Goal: Task Accomplishment & Management: Complete application form

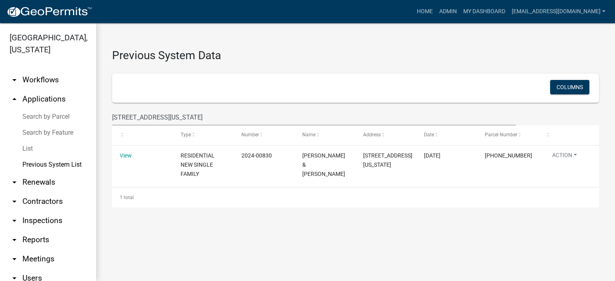
click at [29, 149] on link "List" at bounding box center [48, 149] width 96 height 16
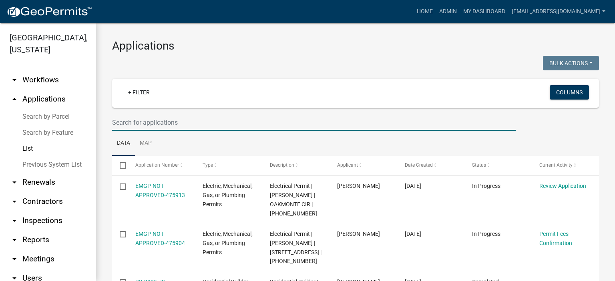
drag, startPoint x: 195, startPoint y: 124, endPoint x: 331, endPoint y: 125, distance: 135.7
click at [195, 124] on input "text" at bounding box center [313, 122] width 403 height 16
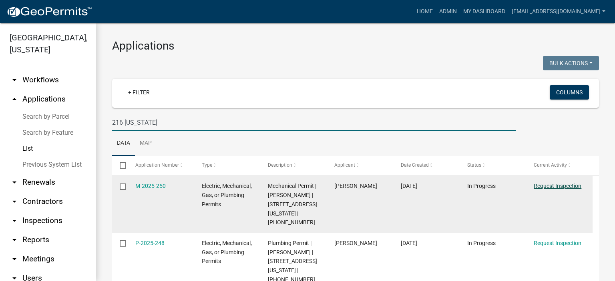
type input "216 [US_STATE]"
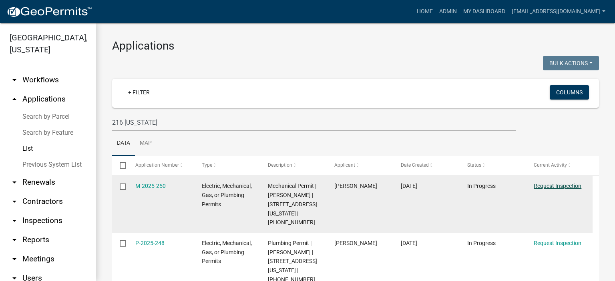
click at [551, 187] on link "Request Inspection" at bounding box center [558, 186] width 48 height 6
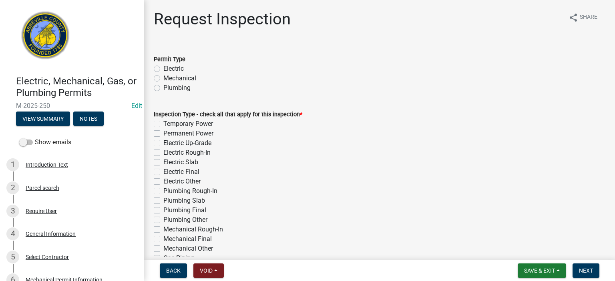
click at [163, 75] on label "Mechanical" at bounding box center [179, 79] width 33 height 10
click at [163, 75] on input "Mechanical" at bounding box center [165, 76] width 5 height 5
radio input "true"
click at [163, 238] on label "Mechanical Final" at bounding box center [187, 240] width 48 height 10
click at [163, 238] on input "Mechanical Final" at bounding box center [165, 237] width 5 height 5
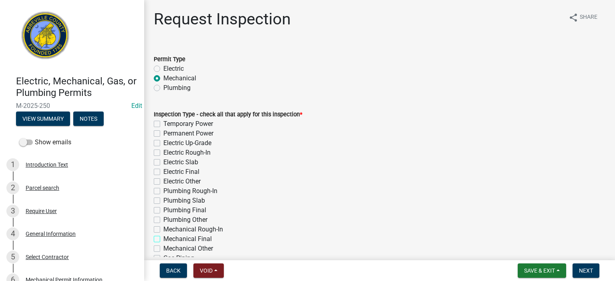
checkbox input "true"
checkbox input "false"
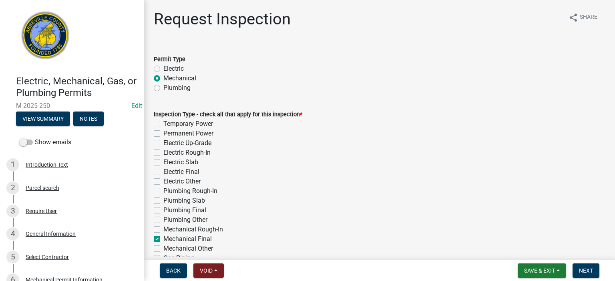
checkbox input "false"
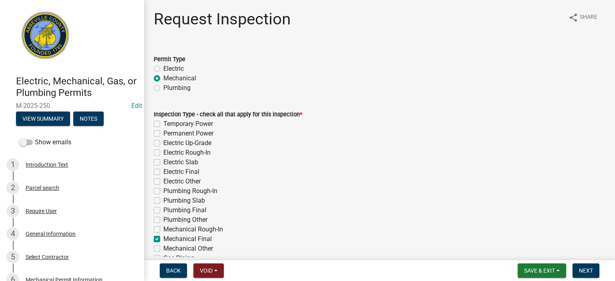
checkbox input "false"
checkbox input "true"
checkbox input "false"
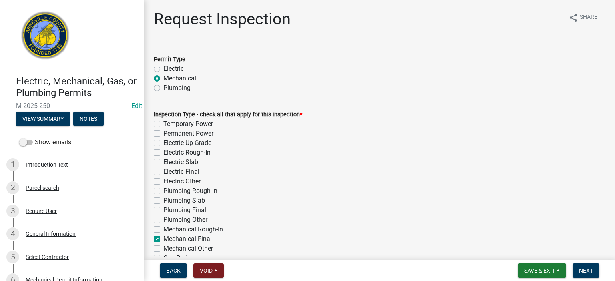
checkbox input "false"
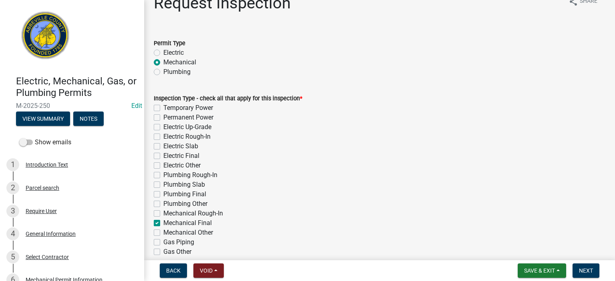
scroll to position [90, 0]
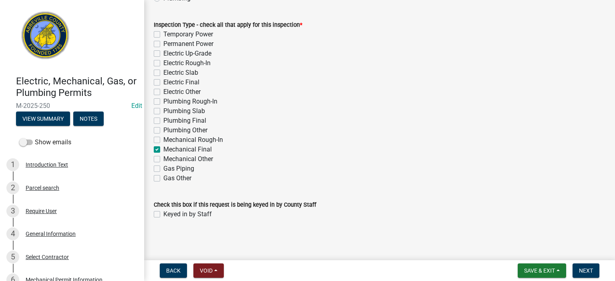
drag, startPoint x: 157, startPoint y: 212, endPoint x: 162, endPoint y: 215, distance: 5.8
click at [163, 213] on label "Keyed in by Staff" at bounding box center [187, 215] width 48 height 10
click at [163, 213] on input "Keyed in by Staff" at bounding box center [165, 212] width 5 height 5
checkbox input "true"
click at [587, 270] on span "Next" at bounding box center [586, 271] width 14 height 6
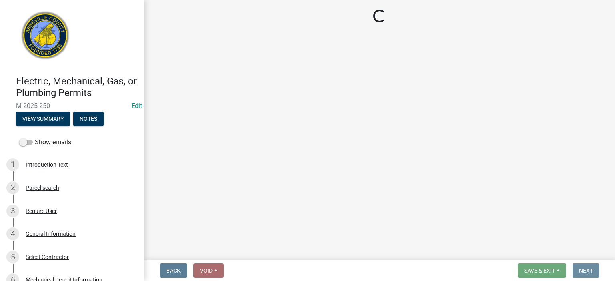
scroll to position [0, 0]
select select "896ec84b-7942-43b9-a78d-4f1554b7930c"
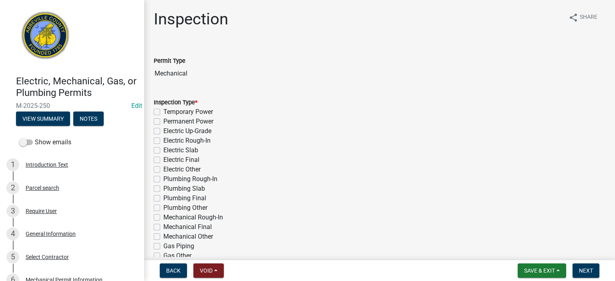
click at [163, 228] on label "Mechanical Final" at bounding box center [187, 228] width 48 height 10
click at [163, 228] on input "Mechanical Final" at bounding box center [165, 225] width 5 height 5
checkbox input "true"
checkbox input "false"
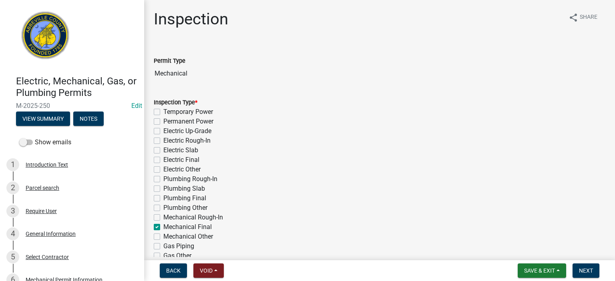
checkbox input "false"
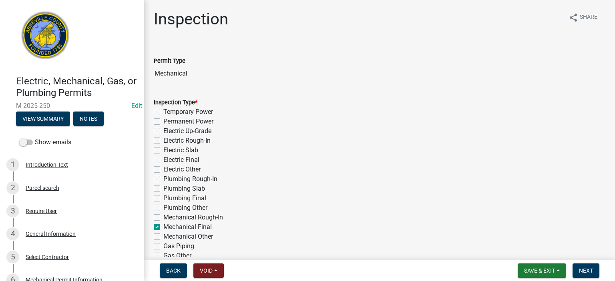
checkbox input "false"
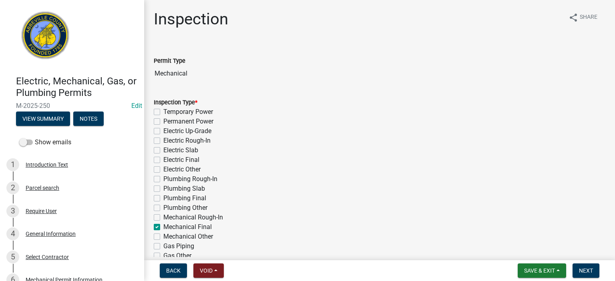
checkbox input "true"
checkbox input "false"
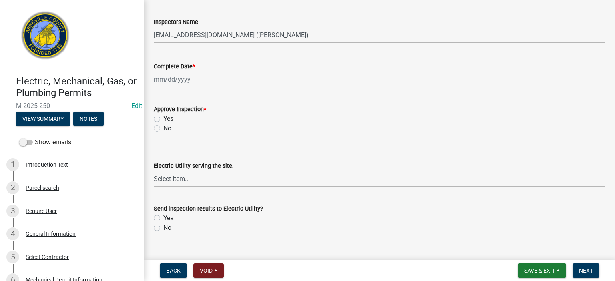
scroll to position [272, 0]
click at [322, 35] on select "Select Item... [EMAIL_ADDRESS][DOMAIN_NAME] ([PERSON_NAME]) [EMAIL_ADDRESS][DOM…" at bounding box center [379, 34] width 451 height 16
select select "56be3ac8-4e2d-49a7-9260-658958e29c03"
click at [154, 26] on select "Select Item... [EMAIL_ADDRESS][DOMAIN_NAME] ([PERSON_NAME]) [EMAIL_ADDRESS][DOM…" at bounding box center [379, 34] width 451 height 16
select select "9"
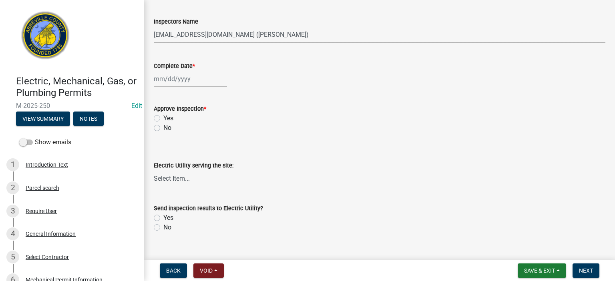
select select "2025"
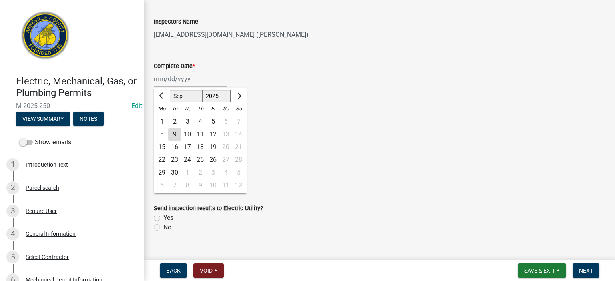
click at [205, 83] on div "[PERSON_NAME] Feb Mar Apr [PERSON_NAME][DATE] Oct Nov [DATE] 1526 1527 1528 152…" at bounding box center [190, 79] width 73 height 16
click at [175, 131] on div "9" at bounding box center [174, 134] width 13 height 13
type input "[DATE]"
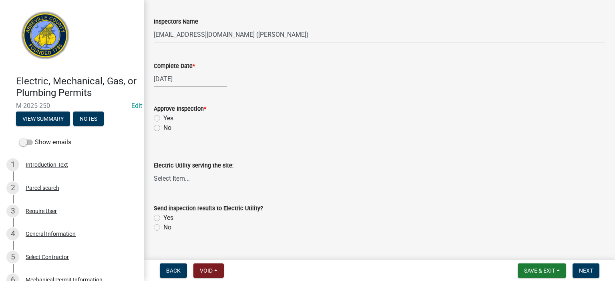
click at [163, 118] on label "Yes" at bounding box center [168, 119] width 10 height 10
click at [163, 118] on input "Yes" at bounding box center [165, 116] width 5 height 5
radio input "true"
click at [163, 229] on label "No" at bounding box center [167, 228] width 8 height 10
click at [163, 228] on input "No" at bounding box center [165, 225] width 5 height 5
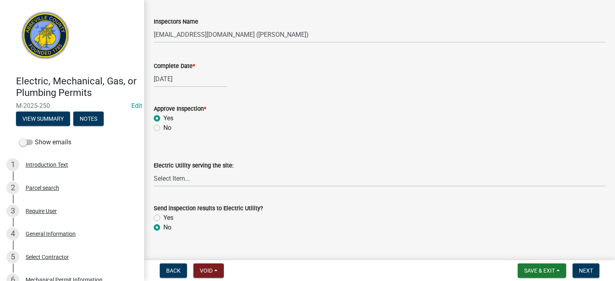
radio input "true"
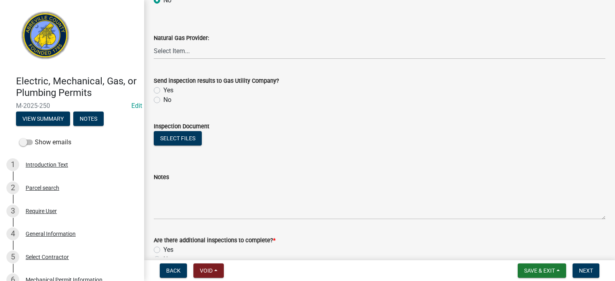
scroll to position [512, 0]
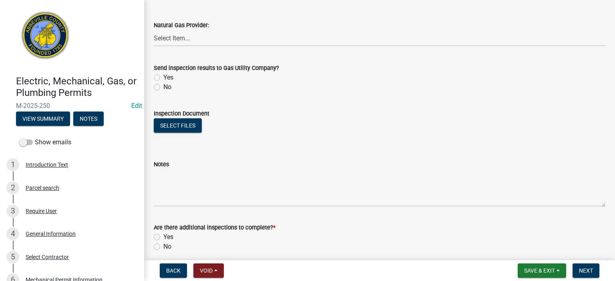
click at [163, 89] on label "No" at bounding box center [167, 87] width 8 height 10
click at [163, 88] on input "No" at bounding box center [165, 84] width 5 height 5
radio input "true"
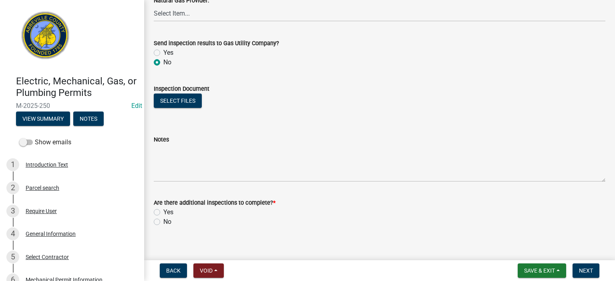
scroll to position [545, 0]
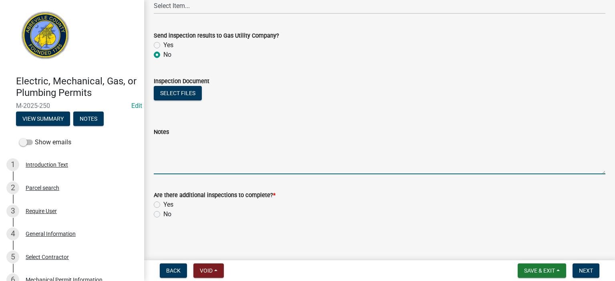
click at [172, 143] on textarea "Notes" at bounding box center [379, 156] width 451 height 38
type textarea "p"
click at [203, 143] on textarea "equipment in attaic, pathsa nd work spaces" at bounding box center [379, 156] width 451 height 38
click at [228, 142] on textarea "equipment in [GEOGRAPHIC_DATA], pathsa nd work spaces" at bounding box center [379, 156] width 451 height 38
click at [225, 143] on textarea "equipment in [GEOGRAPHIC_DATA], paths nd work spaces" at bounding box center [379, 156] width 451 height 38
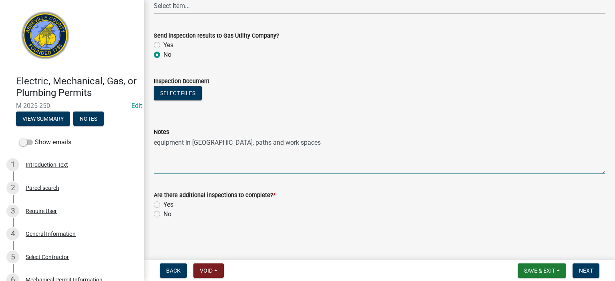
drag, startPoint x: 287, startPoint y: 140, endPoint x: 291, endPoint y: 140, distance: 4.4
click at [291, 140] on textarea "equipment in [GEOGRAPHIC_DATA], paths and work spaces" at bounding box center [379, 156] width 451 height 38
type textarea "equipment in attic, paths and work spaces correct, switch, light rec. in attic …"
click at [163, 213] on label "No" at bounding box center [167, 215] width 8 height 10
click at [163, 213] on input "No" at bounding box center [165, 212] width 5 height 5
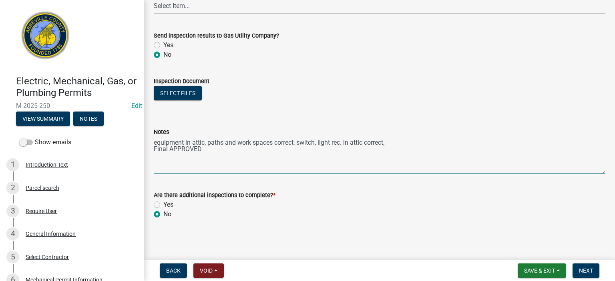
radio input "true"
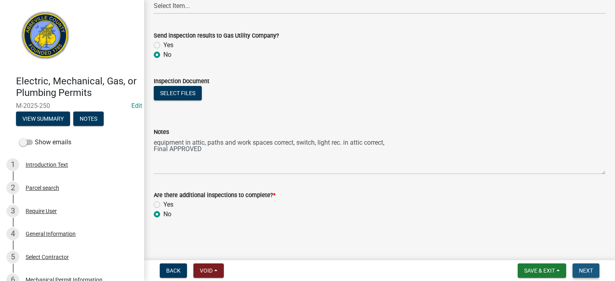
click at [586, 270] on span "Next" at bounding box center [586, 271] width 14 height 6
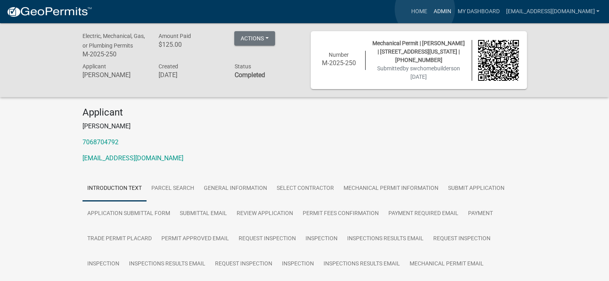
click at [430, 9] on link "Admin" at bounding box center [442, 11] width 24 height 15
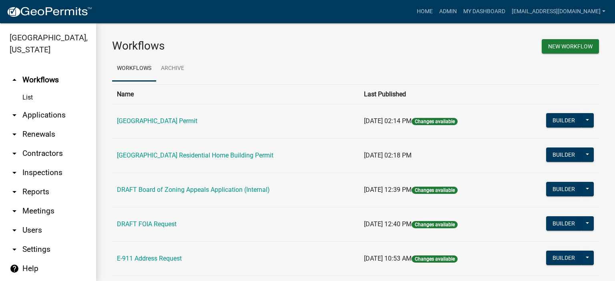
click at [44, 115] on link "arrow_drop_down Applications" at bounding box center [48, 115] width 96 height 19
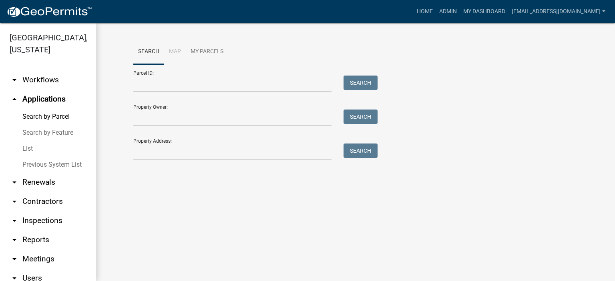
click at [27, 147] on link "List" at bounding box center [48, 149] width 96 height 16
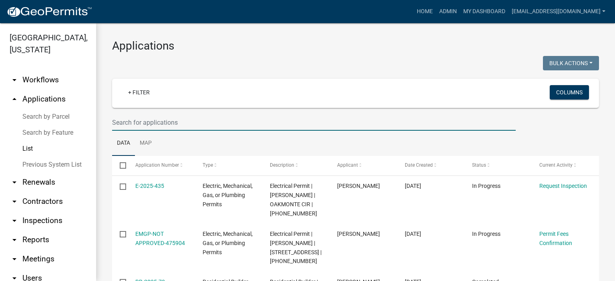
click at [203, 123] on input "text" at bounding box center [313, 122] width 403 height 16
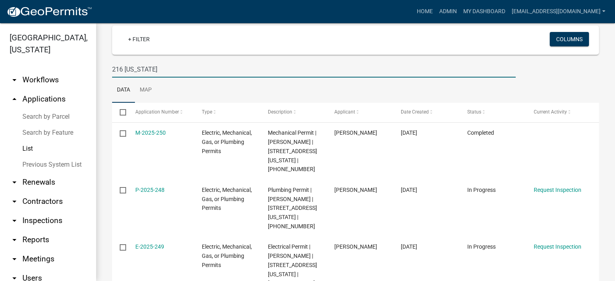
scroll to position [77, 0]
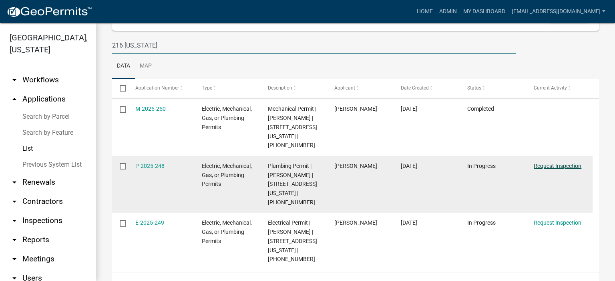
type input "216 [US_STATE]"
click at [555, 163] on link "Request Inspection" at bounding box center [558, 166] width 48 height 6
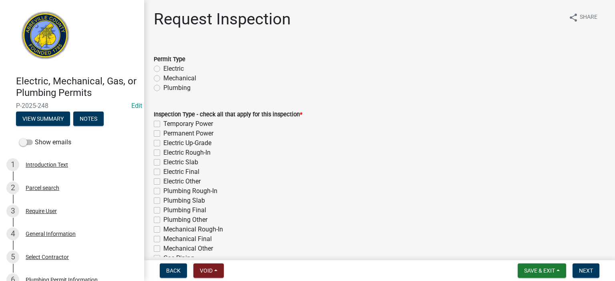
click at [163, 89] on label "Plumbing" at bounding box center [176, 88] width 27 height 10
click at [163, 88] on input "Plumbing" at bounding box center [165, 85] width 5 height 5
radio input "true"
click at [163, 209] on label "Plumbing Final" at bounding box center [184, 211] width 43 height 10
click at [163, 209] on input "Plumbing Final" at bounding box center [165, 208] width 5 height 5
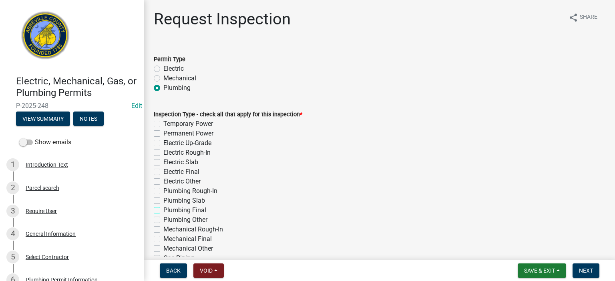
checkbox input "true"
checkbox input "false"
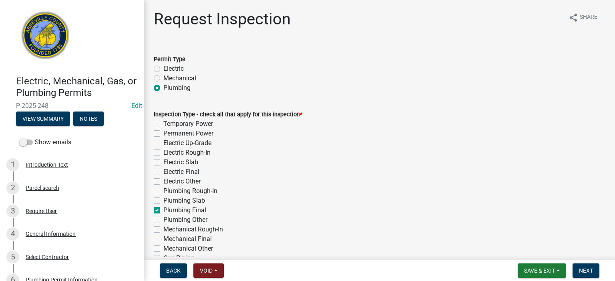
checkbox input "false"
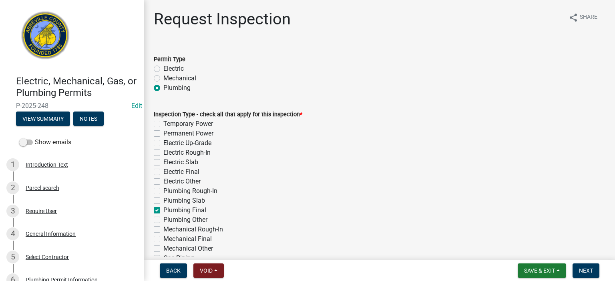
checkbox input "true"
checkbox input "false"
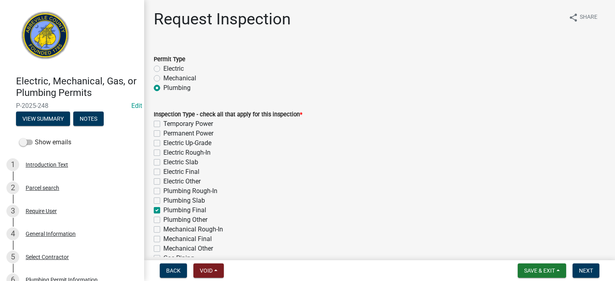
checkbox input "false"
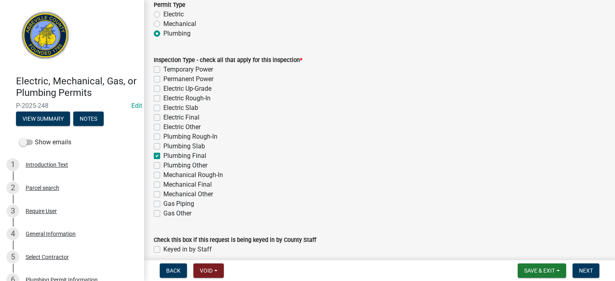
scroll to position [90, 0]
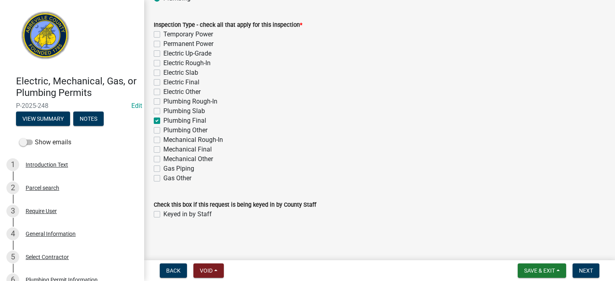
click at [163, 213] on label "Keyed in by Staff" at bounding box center [187, 215] width 48 height 10
click at [163, 213] on input "Keyed in by Staff" at bounding box center [165, 212] width 5 height 5
checkbox input "true"
click at [587, 270] on span "Next" at bounding box center [586, 271] width 14 height 6
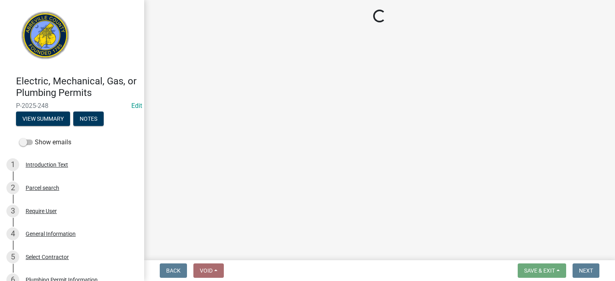
select select "896ec84b-7942-43b9-a78d-4f1554b7930c"
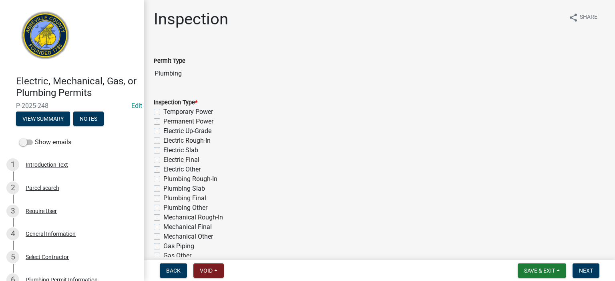
click at [163, 200] on label "Plumbing Final" at bounding box center [184, 199] width 43 height 10
click at [163, 199] on input "Plumbing Final" at bounding box center [165, 196] width 5 height 5
checkbox input "true"
checkbox input "false"
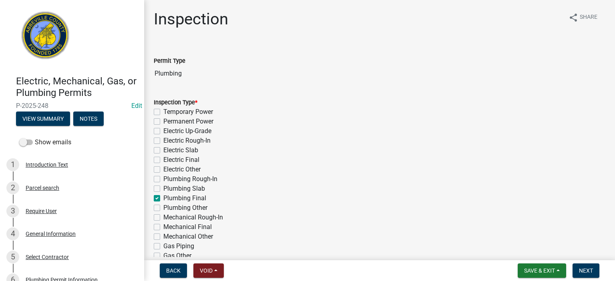
checkbox input "false"
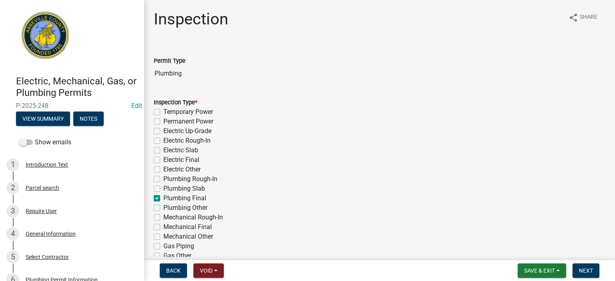
checkbox input "false"
checkbox input "true"
checkbox input "false"
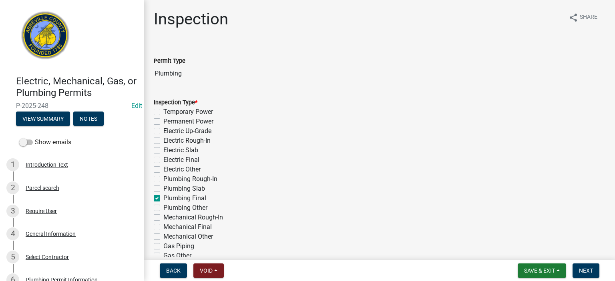
checkbox input "false"
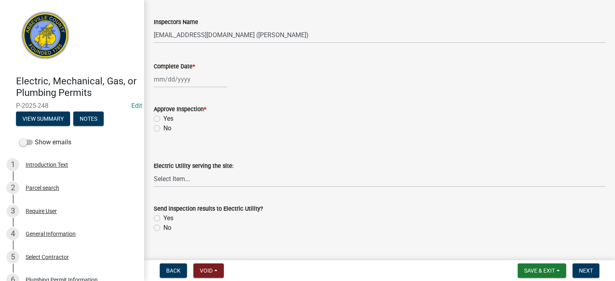
scroll to position [272, 0]
click at [307, 36] on select "Select Item... [EMAIL_ADDRESS][DOMAIN_NAME] ([PERSON_NAME]) [EMAIL_ADDRESS][DOM…" at bounding box center [379, 34] width 451 height 16
select select "56be3ac8-4e2d-49a7-9260-658958e29c03"
click at [154, 26] on select "Select Item... [EMAIL_ADDRESS][DOMAIN_NAME] ([PERSON_NAME]) [EMAIL_ADDRESS][DOM…" at bounding box center [379, 34] width 451 height 16
select select "9"
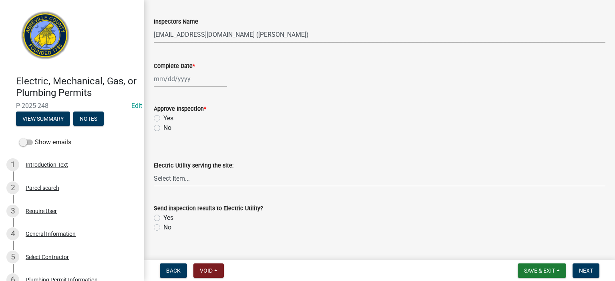
select select "2025"
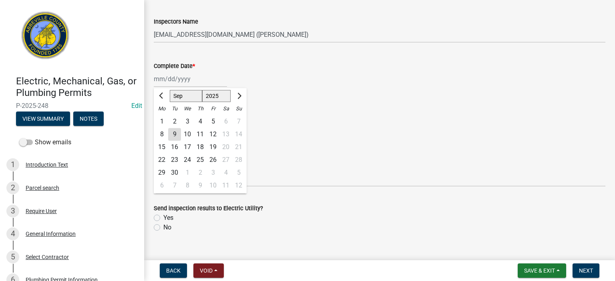
click at [207, 84] on div "[PERSON_NAME] Feb Mar Apr [PERSON_NAME][DATE] Oct Nov [DATE] 1526 1527 1528 152…" at bounding box center [190, 79] width 73 height 16
click at [176, 133] on div "9" at bounding box center [174, 134] width 13 height 13
type input "[DATE]"
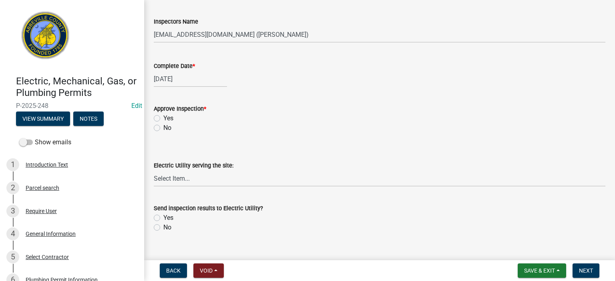
click at [163, 118] on label "Yes" at bounding box center [168, 119] width 10 height 10
click at [163, 118] on input "Yes" at bounding box center [165, 116] width 5 height 5
radio input "true"
click at [163, 229] on label "No" at bounding box center [167, 228] width 8 height 10
click at [163, 228] on input "No" at bounding box center [165, 225] width 5 height 5
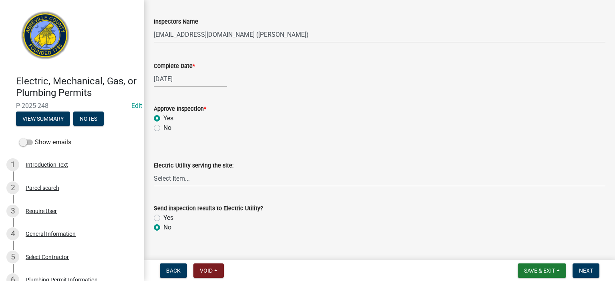
radio input "true"
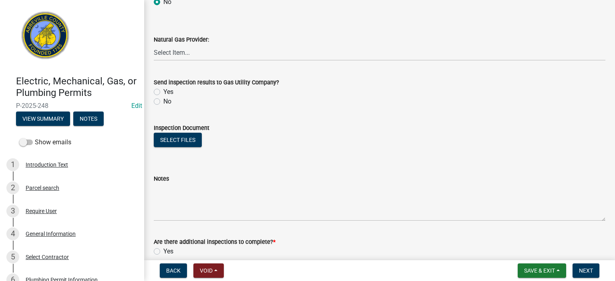
scroll to position [512, 0]
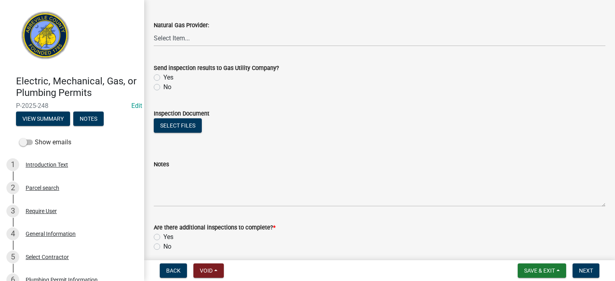
click at [163, 88] on label "No" at bounding box center [167, 87] width 8 height 10
click at [163, 88] on input "No" at bounding box center [165, 84] width 5 height 5
radio input "true"
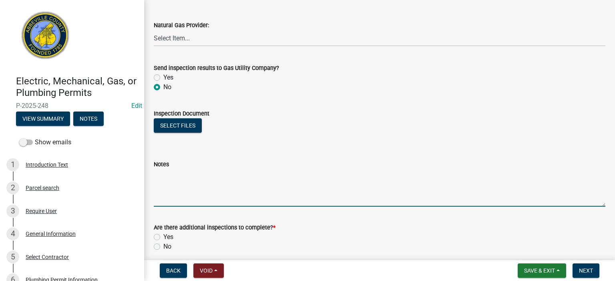
click at [196, 175] on textarea "Notes" at bounding box center [379, 188] width 451 height 38
type textarea "pop off for HWH drain cut back out of pan, sinks stops and drains working w/ no…"
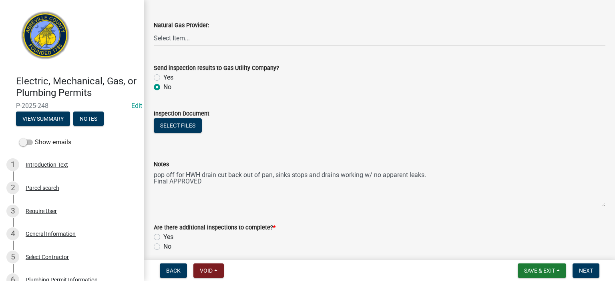
click at [163, 246] on label "No" at bounding box center [167, 247] width 8 height 10
click at [163, 246] on input "No" at bounding box center [165, 244] width 5 height 5
radio input "true"
click at [587, 270] on span "Next" at bounding box center [586, 271] width 14 height 6
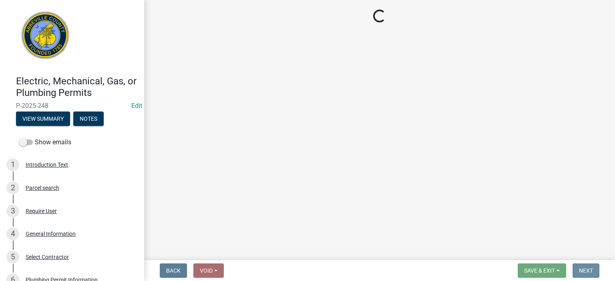
scroll to position [0, 0]
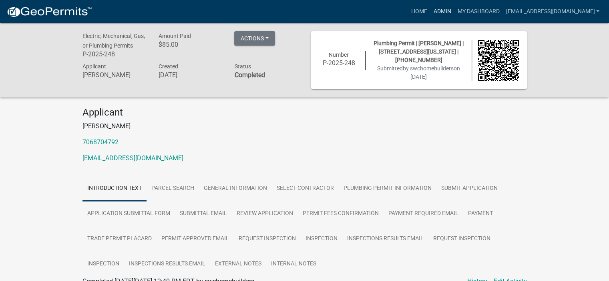
click at [430, 10] on link "Admin" at bounding box center [442, 11] width 24 height 15
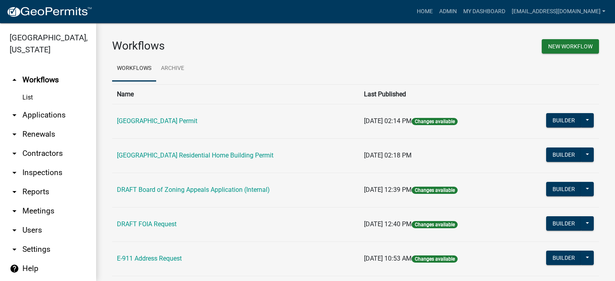
click at [35, 114] on link "arrow_drop_down Applications" at bounding box center [48, 115] width 96 height 19
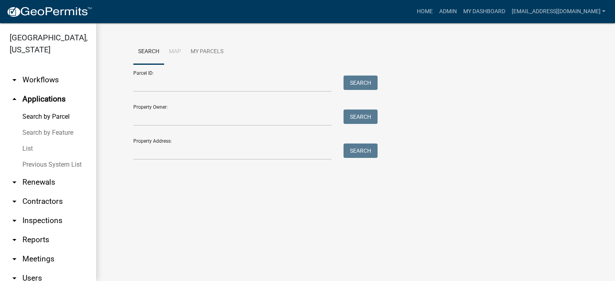
click at [32, 147] on link "List" at bounding box center [48, 149] width 96 height 16
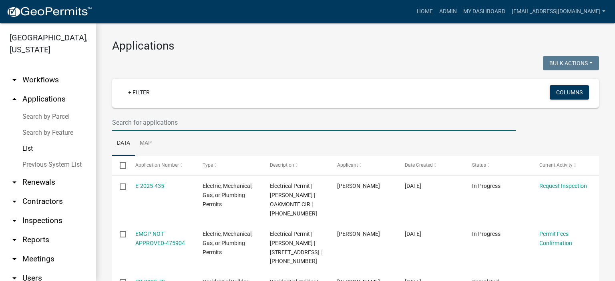
click at [191, 121] on input "text" at bounding box center [313, 122] width 403 height 16
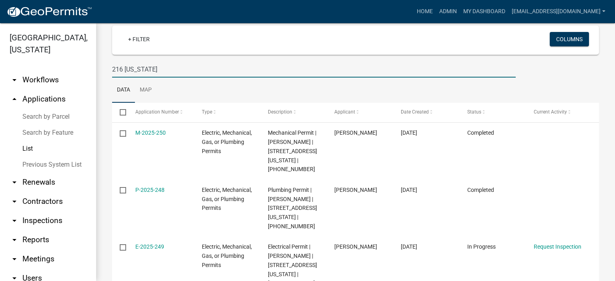
scroll to position [77, 0]
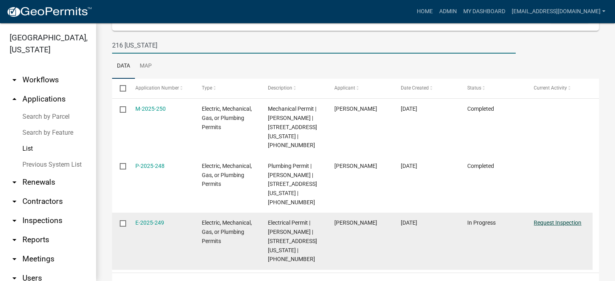
type input "216 [US_STATE]"
click at [554, 220] on link "Request Inspection" at bounding box center [558, 223] width 48 height 6
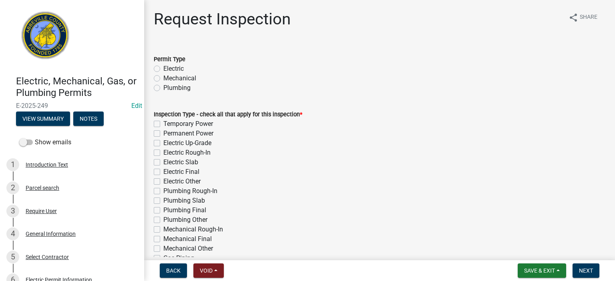
drag, startPoint x: 155, startPoint y: 67, endPoint x: 155, endPoint y: 73, distance: 6.0
click at [163, 68] on label "Electric" at bounding box center [173, 69] width 20 height 10
click at [163, 68] on input "Electric" at bounding box center [165, 66] width 5 height 5
radio input "true"
click at [163, 173] on label "Electric Final" at bounding box center [181, 172] width 36 height 10
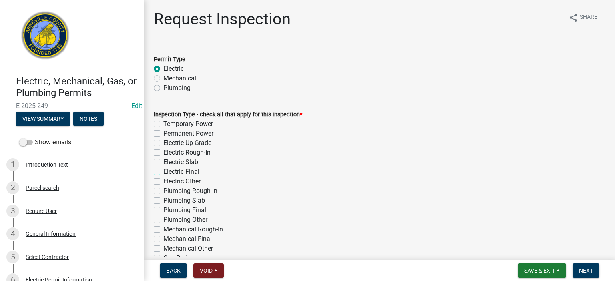
click at [163, 173] on input "Electric Final" at bounding box center [165, 169] width 5 height 5
checkbox input "true"
checkbox input "false"
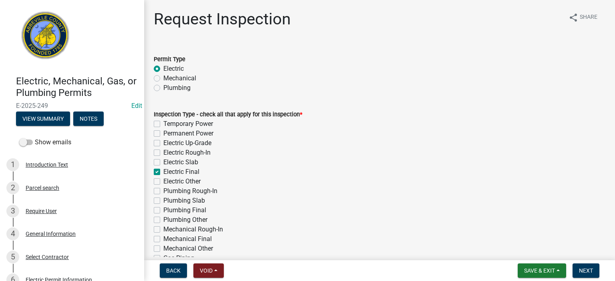
checkbox input "false"
checkbox input "true"
checkbox input "false"
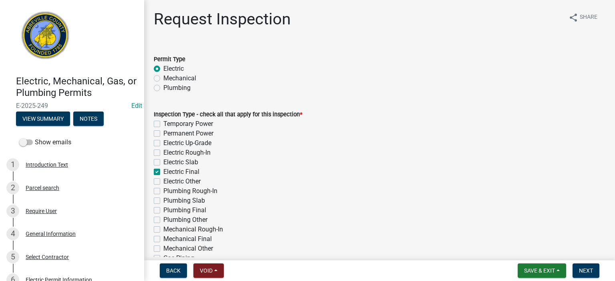
checkbox input "false"
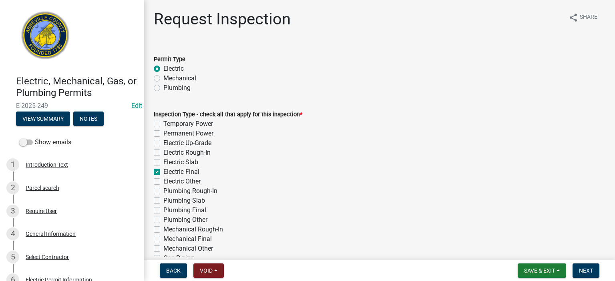
checkbox input "false"
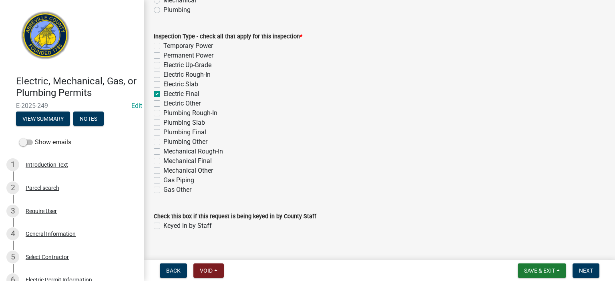
scroll to position [90, 0]
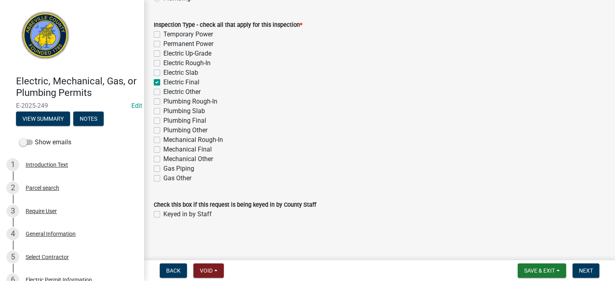
click at [163, 212] on label "Keyed in by Staff" at bounding box center [187, 215] width 48 height 10
click at [163, 212] on input "Keyed in by Staff" at bounding box center [165, 212] width 5 height 5
checkbox input "true"
click at [584, 269] on span "Next" at bounding box center [586, 271] width 14 height 6
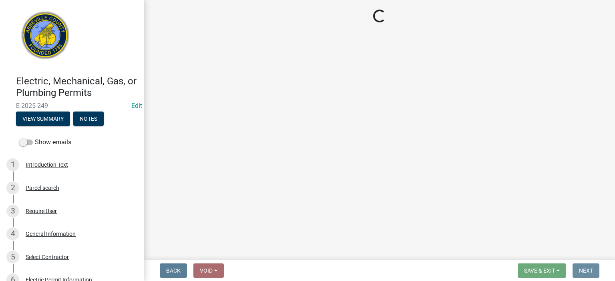
scroll to position [0, 0]
select select "896ec84b-7942-43b9-a78d-4f1554b7930c"
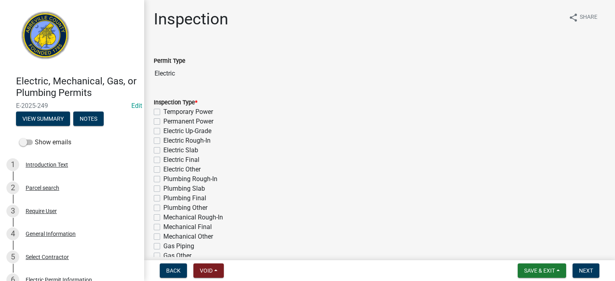
click at [163, 160] on label "Electric Final" at bounding box center [181, 160] width 36 height 10
click at [163, 160] on input "Electric Final" at bounding box center [165, 157] width 5 height 5
checkbox input "true"
checkbox input "false"
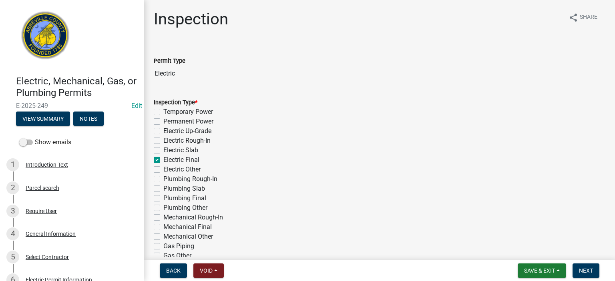
checkbox input "false"
checkbox input "true"
checkbox input "false"
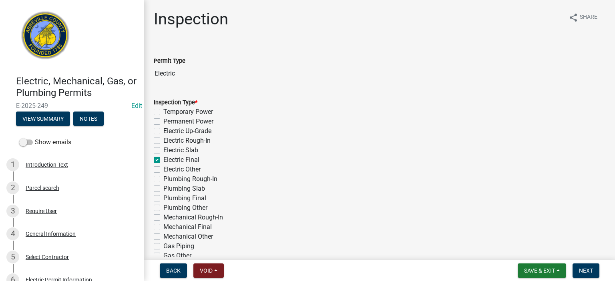
checkbox input "false"
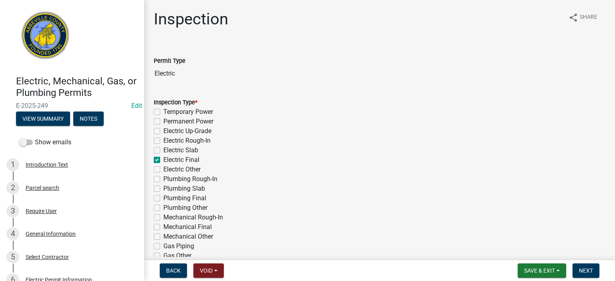
checkbox input "false"
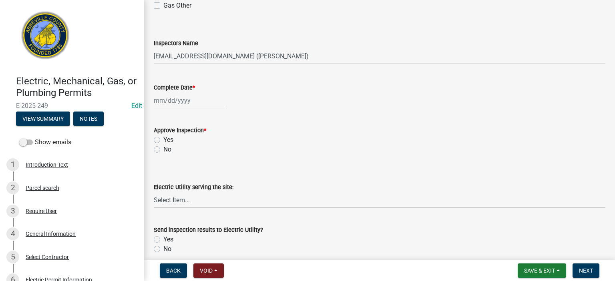
scroll to position [256, 0]
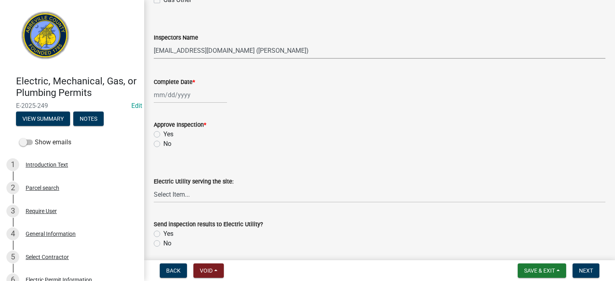
click at [305, 51] on select "Select Item... [EMAIL_ADDRESS][DOMAIN_NAME] ([PERSON_NAME]) [EMAIL_ADDRESS][DOM…" at bounding box center [379, 50] width 451 height 16
select select "56be3ac8-4e2d-49a7-9260-658958e29c03"
click at [154, 42] on select "Select Item... [EMAIL_ADDRESS][DOMAIN_NAME] ([PERSON_NAME]) [EMAIL_ADDRESS][DOM…" at bounding box center [379, 50] width 451 height 16
select select "9"
select select "2025"
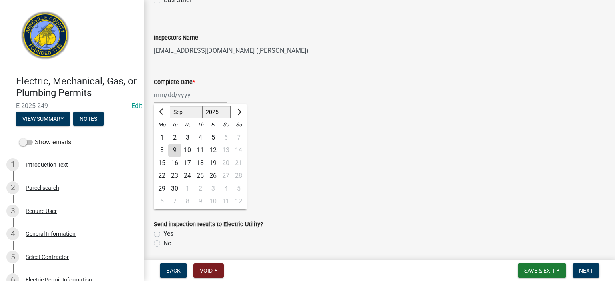
click at [207, 96] on div "[PERSON_NAME] Feb Mar Apr [PERSON_NAME][DATE] Oct Nov [DATE] 1526 1527 1528 152…" at bounding box center [190, 95] width 73 height 16
click at [175, 148] on div "9" at bounding box center [174, 150] width 13 height 13
type input "[DATE]"
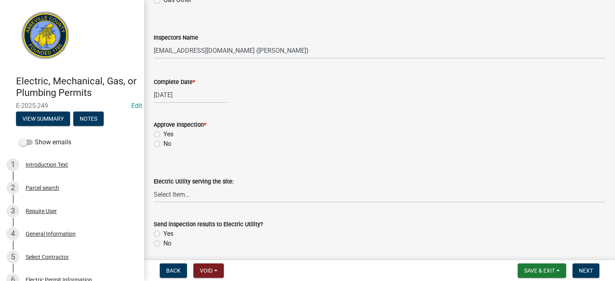
click at [163, 133] on label "Yes" at bounding box center [168, 135] width 10 height 10
click at [163, 133] on input "Yes" at bounding box center [165, 132] width 5 height 5
radio input "true"
click at [163, 243] on label "No" at bounding box center [167, 244] width 8 height 10
click at [163, 243] on input "No" at bounding box center [165, 241] width 5 height 5
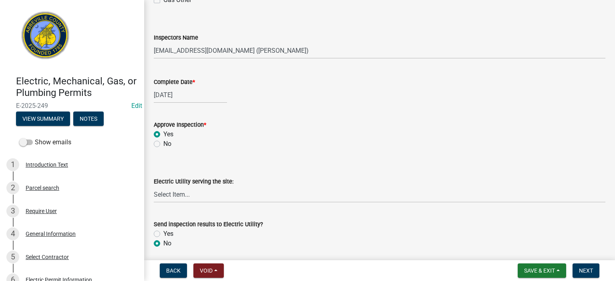
radio input "true"
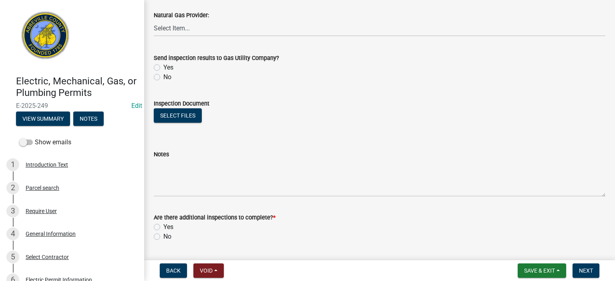
scroll to position [528, 0]
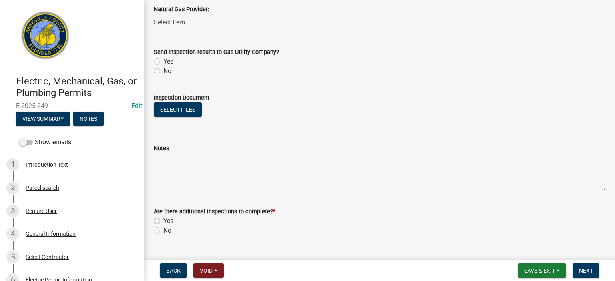
click at [163, 71] on label "No" at bounding box center [167, 71] width 8 height 10
click at [163, 71] on input "No" at bounding box center [165, 68] width 5 height 5
radio input "true"
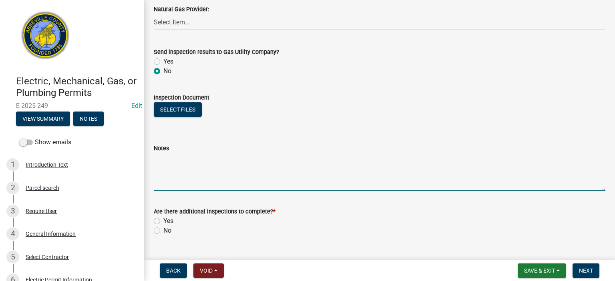
click at [193, 163] on textarea "Notes" at bounding box center [379, 172] width 451 height 38
type textarea "GFI's all working correctly, combo/ smoke detectors correct. Final APPROVERD"
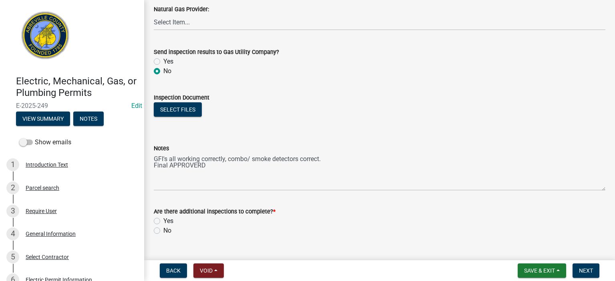
click at [163, 229] on label "No" at bounding box center [167, 231] width 8 height 10
click at [163, 229] on input "No" at bounding box center [165, 228] width 5 height 5
radio input "true"
click at [591, 265] on button "Next" at bounding box center [585, 271] width 27 height 14
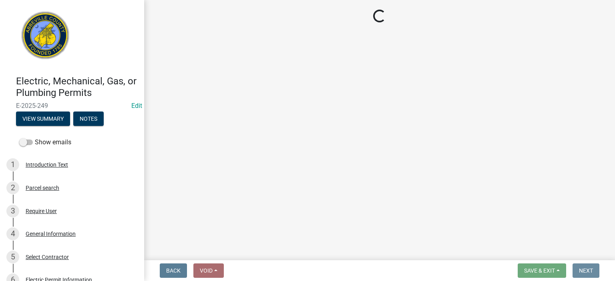
scroll to position [0, 0]
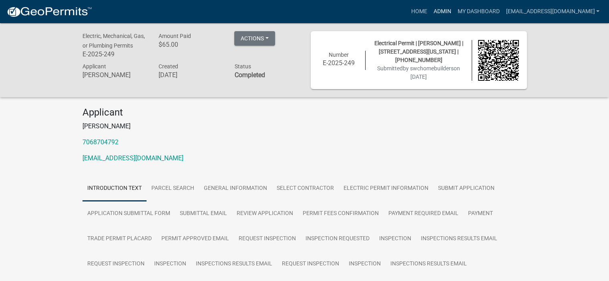
click at [430, 8] on link "Admin" at bounding box center [442, 11] width 24 height 15
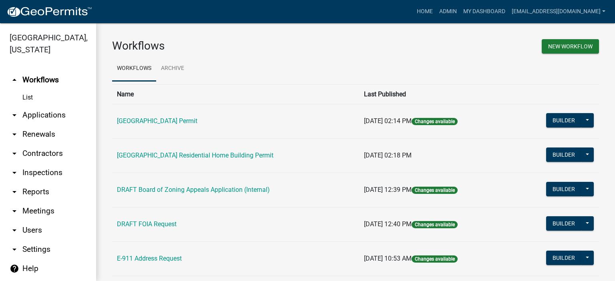
click at [51, 116] on link "arrow_drop_down Applications" at bounding box center [48, 115] width 96 height 19
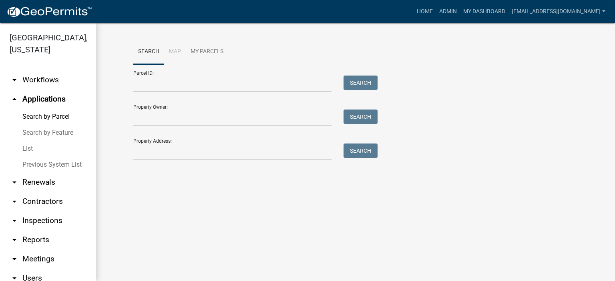
click at [43, 161] on link "Previous System List" at bounding box center [48, 165] width 96 height 16
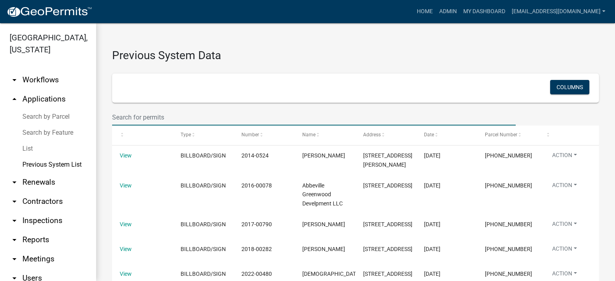
click at [179, 111] on input "text" at bounding box center [313, 117] width 403 height 16
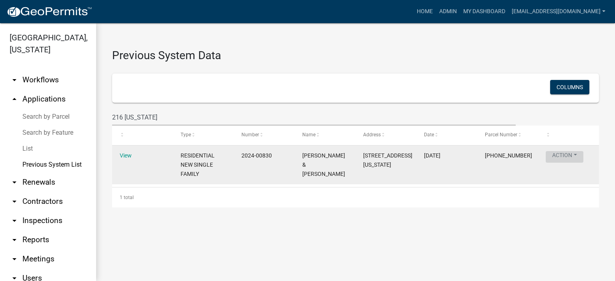
click at [563, 155] on button "Action" at bounding box center [565, 157] width 38 height 12
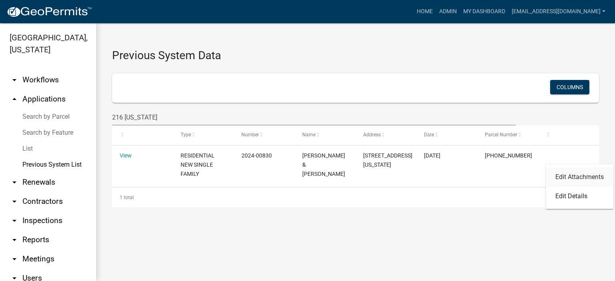
click at [570, 176] on link "Edit Attachments" at bounding box center [580, 177] width 68 height 19
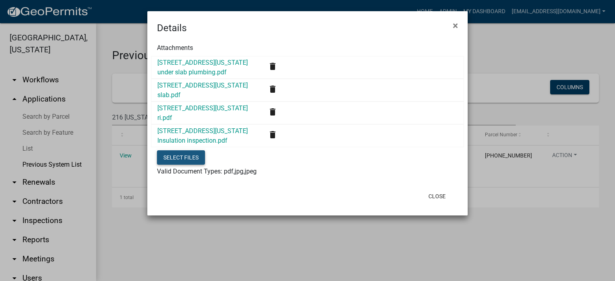
click at [181, 156] on button "Select files" at bounding box center [181, 157] width 48 height 14
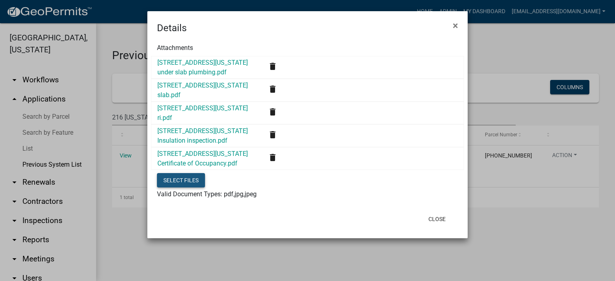
click at [188, 180] on button "Select files" at bounding box center [181, 180] width 48 height 14
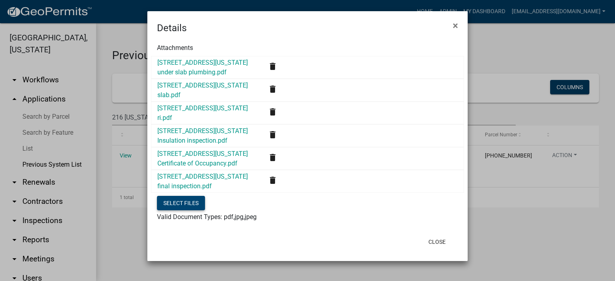
click at [189, 198] on button "Select files" at bounding box center [181, 203] width 48 height 14
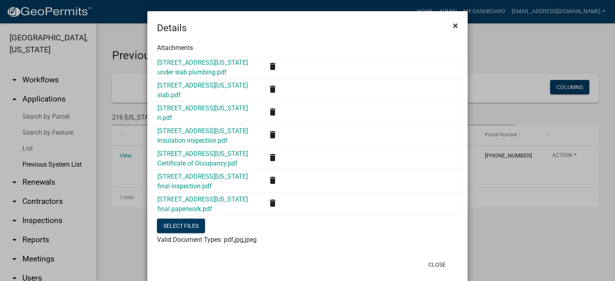
click at [453, 23] on span "×" at bounding box center [455, 25] width 5 height 11
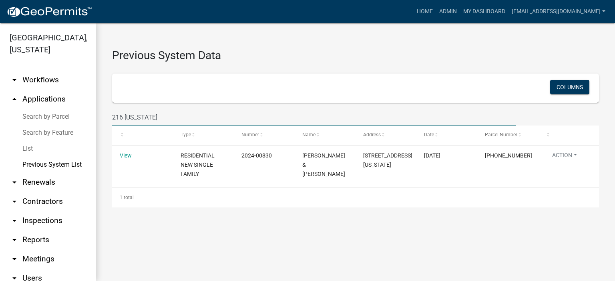
click at [165, 116] on input "216 [US_STATE]" at bounding box center [313, 117] width 403 height 16
type input "2"
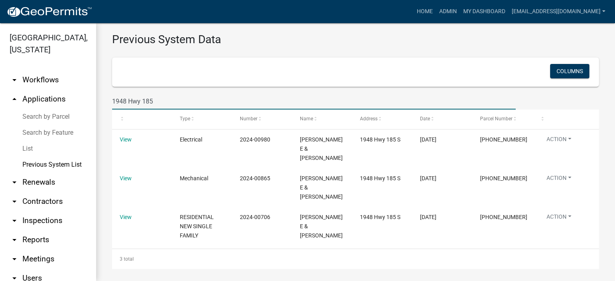
scroll to position [19, 0]
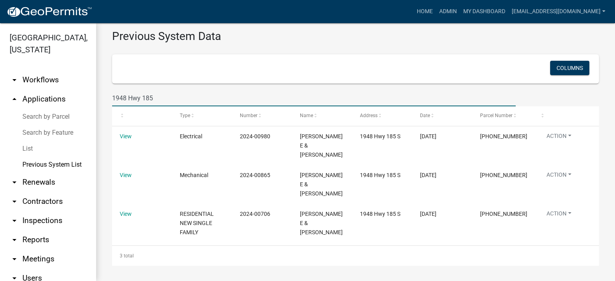
type input "1948 Hwy 185"
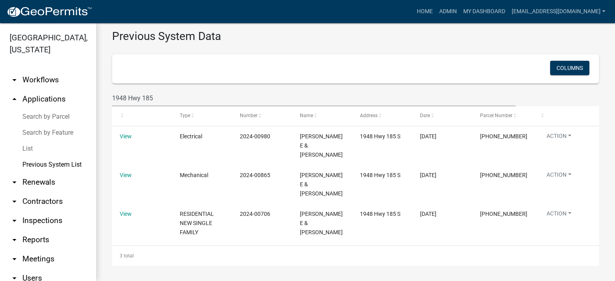
click at [25, 146] on link "List" at bounding box center [48, 149] width 96 height 16
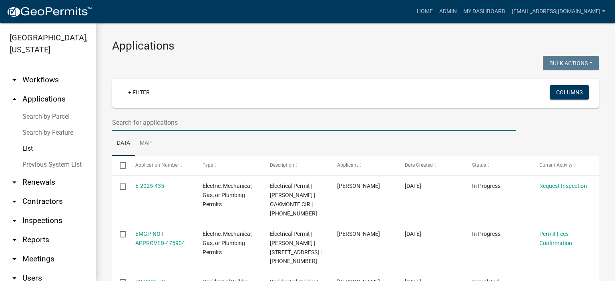
click at [187, 118] on input "text" at bounding box center [313, 122] width 403 height 16
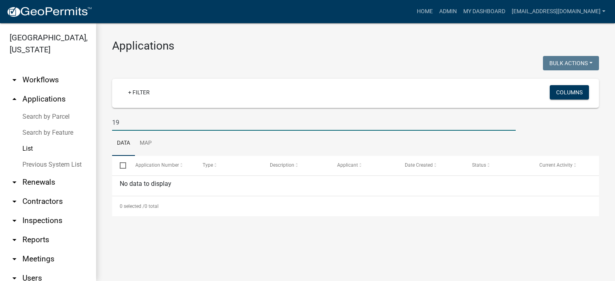
type input "1"
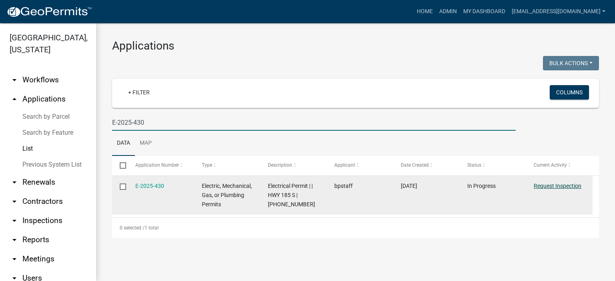
type input "E-2025-430"
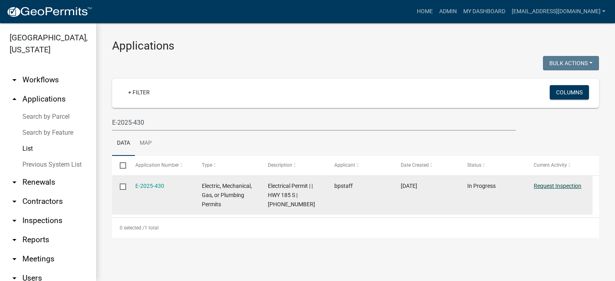
click at [553, 187] on link "Request Inspection" at bounding box center [558, 186] width 48 height 6
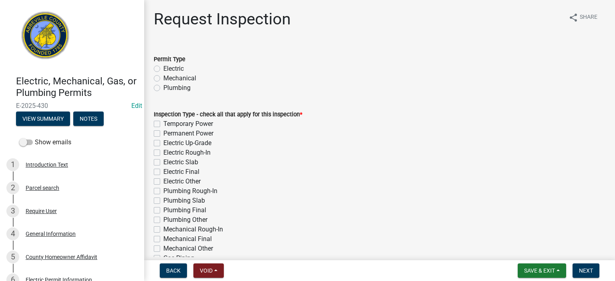
click at [163, 70] on label "Electric" at bounding box center [173, 69] width 20 height 10
click at [163, 69] on input "Electric" at bounding box center [165, 66] width 5 height 5
radio input "true"
click at [163, 125] on label "Temporary Power" at bounding box center [188, 124] width 50 height 10
click at [163, 124] on input "Temporary Power" at bounding box center [165, 121] width 5 height 5
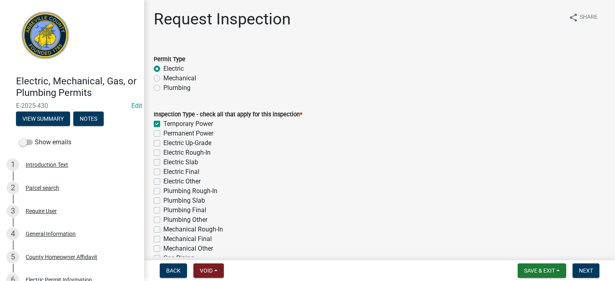
checkbox input "true"
checkbox input "false"
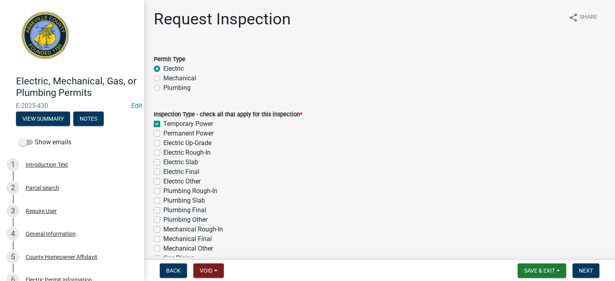
checkbox input "false"
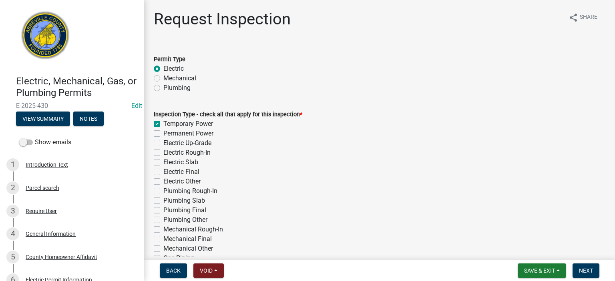
checkbox input "false"
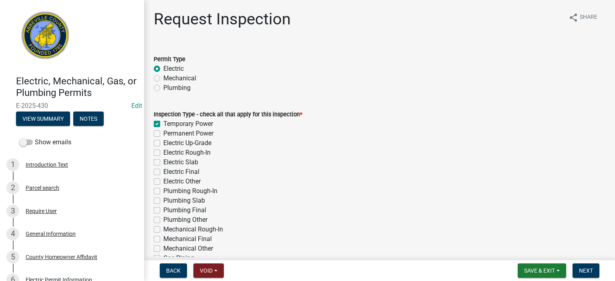
checkbox input "false"
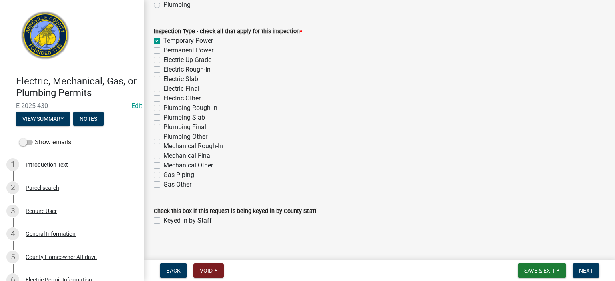
scroll to position [90, 0]
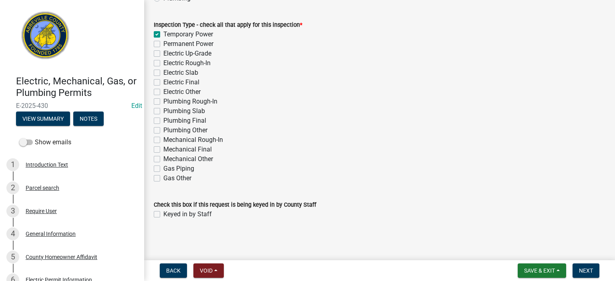
click at [163, 214] on label "Keyed in by Staff" at bounding box center [187, 215] width 48 height 10
click at [163, 214] on input "Keyed in by Staff" at bounding box center [165, 212] width 5 height 5
checkbox input "true"
click at [590, 269] on span "Next" at bounding box center [586, 271] width 14 height 6
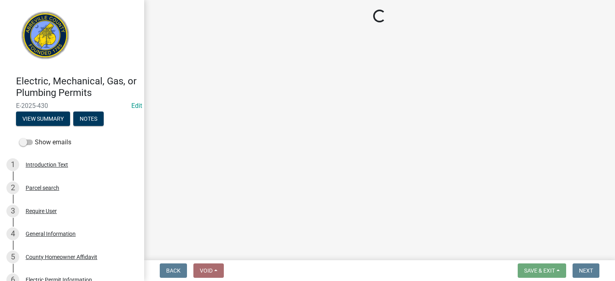
select select "896ec84b-7942-43b9-a78d-4f1554b7930c"
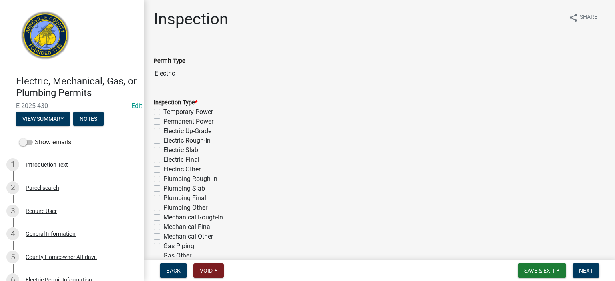
click at [163, 113] on label "Temporary Power" at bounding box center [188, 112] width 50 height 10
click at [163, 112] on input "Temporary Power" at bounding box center [165, 109] width 5 height 5
checkbox input "true"
checkbox input "false"
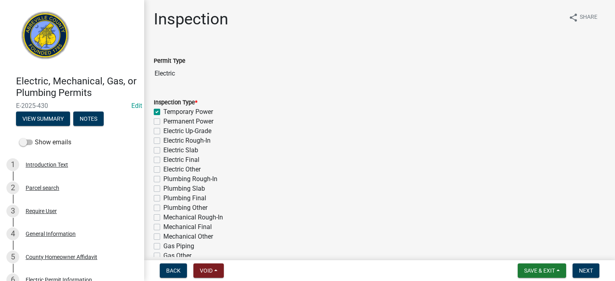
checkbox input "false"
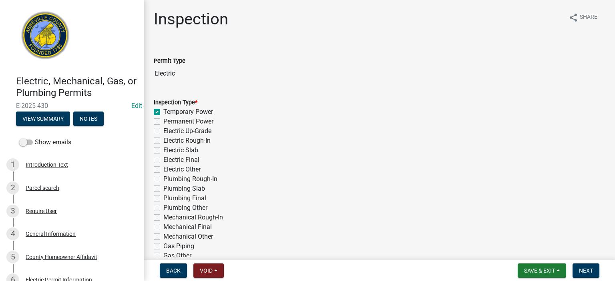
checkbox input "false"
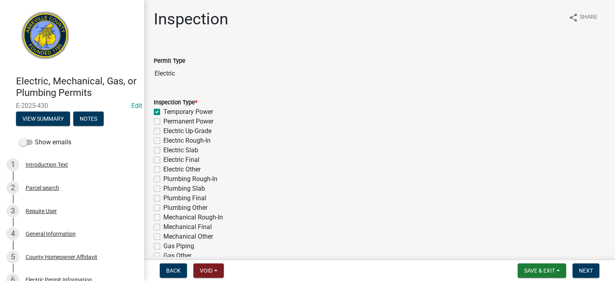
checkbox input "false"
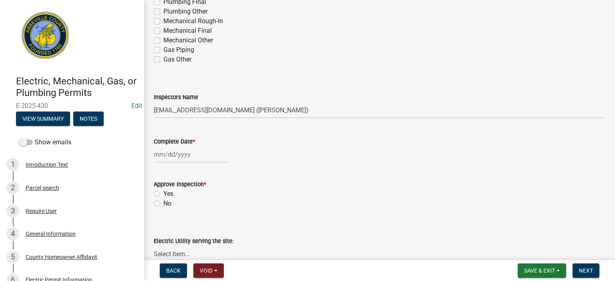
scroll to position [208, 0]
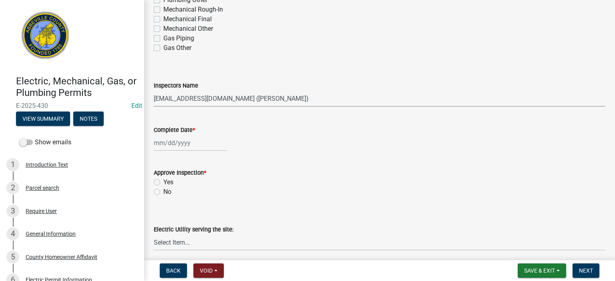
click at [322, 102] on select "Select Item... [EMAIL_ADDRESS][DOMAIN_NAME] ([PERSON_NAME]) [EMAIL_ADDRESS][DOM…" at bounding box center [379, 98] width 451 height 16
select select "56be3ac8-4e2d-49a7-9260-658958e29c03"
click at [154, 90] on select "Select Item... [EMAIL_ADDRESS][DOMAIN_NAME] ([PERSON_NAME]) [EMAIL_ADDRESS][DOM…" at bounding box center [379, 98] width 451 height 16
select select "9"
select select "2025"
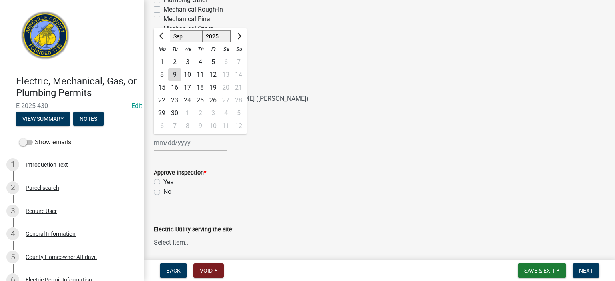
click at [211, 141] on div "[PERSON_NAME] Feb Mar Apr [PERSON_NAME][DATE] Oct Nov [DATE] 1526 1527 1528 152…" at bounding box center [190, 143] width 73 height 16
click at [173, 73] on div "9" at bounding box center [174, 74] width 13 height 13
type input "[DATE]"
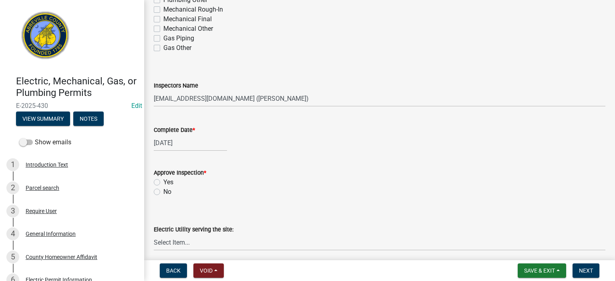
click at [163, 183] on label "Yes" at bounding box center [168, 183] width 10 height 10
click at [163, 183] on input "Yes" at bounding box center [165, 180] width 5 height 5
radio input "true"
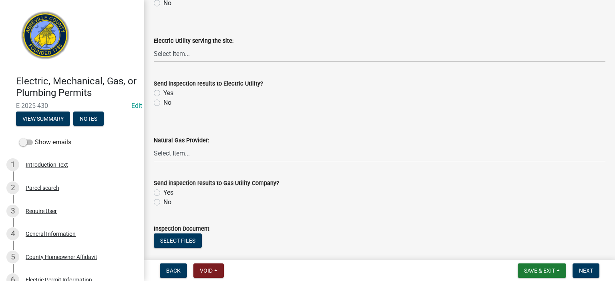
scroll to position [400, 0]
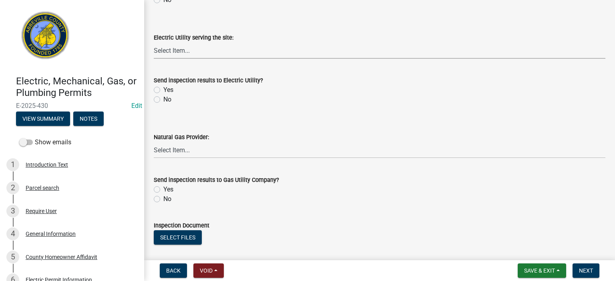
click at [205, 54] on select "Select Item... Little River Electric Co-Op Laurens Electric Co-Op Duke Energy D…" at bounding box center [379, 50] width 451 height 16
click at [154, 42] on select "Select Item... Little River Electric Co-Op Laurens Electric Co-Op Duke Energy D…" at bounding box center [379, 50] width 451 height 16
select select "bd80ec07-8d03-48b2-b776-9846ceba1ce7"
click at [163, 88] on label "Yes" at bounding box center [168, 90] width 10 height 10
click at [163, 88] on input "Yes" at bounding box center [165, 87] width 5 height 5
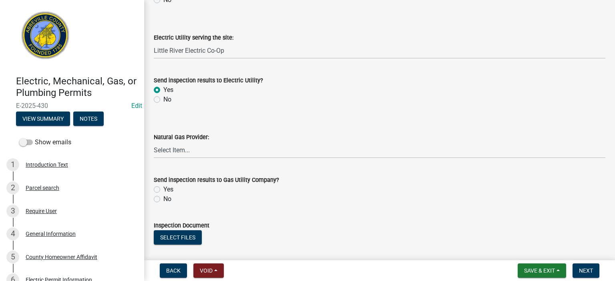
radio input "true"
click at [160, 198] on div "No" at bounding box center [379, 200] width 451 height 10
click at [163, 199] on label "No" at bounding box center [167, 200] width 8 height 10
click at [163, 199] on input "No" at bounding box center [165, 197] width 5 height 5
radio input "true"
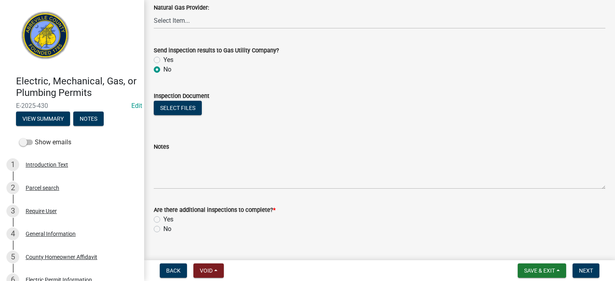
scroll to position [545, 0]
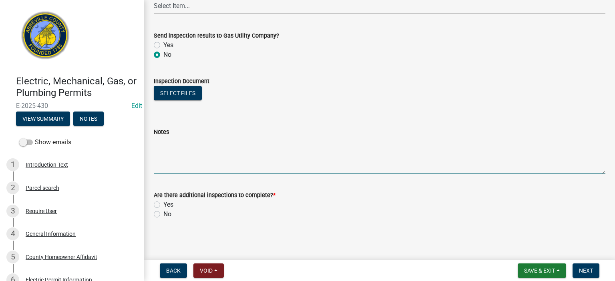
click at [198, 139] on textarea "Notes" at bounding box center [379, 156] width 451 height 38
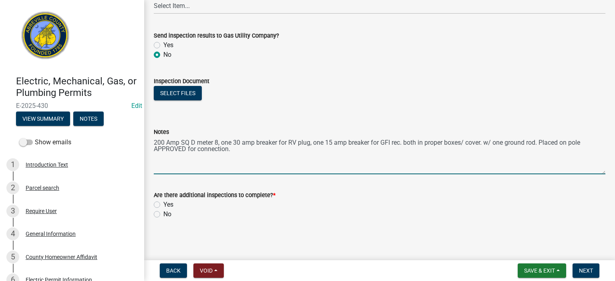
type textarea "200 Amp SQ D meter 8, one 30 amp breaker for RV plug, one 15 amp breaker for GF…"
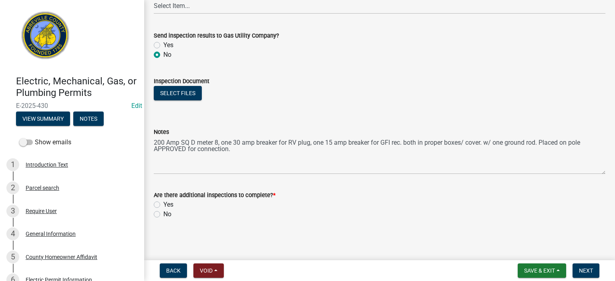
click at [163, 214] on label "No" at bounding box center [167, 215] width 8 height 10
click at [163, 214] on input "No" at bounding box center [165, 212] width 5 height 5
radio input "true"
click at [588, 271] on span "Next" at bounding box center [586, 271] width 14 height 6
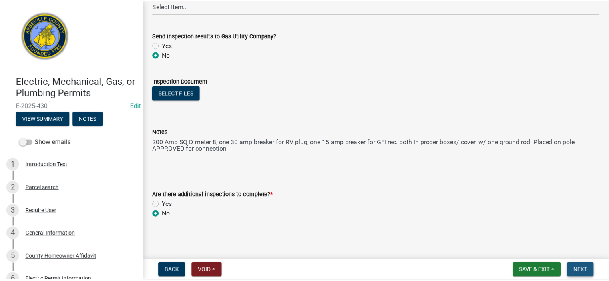
scroll to position [0, 0]
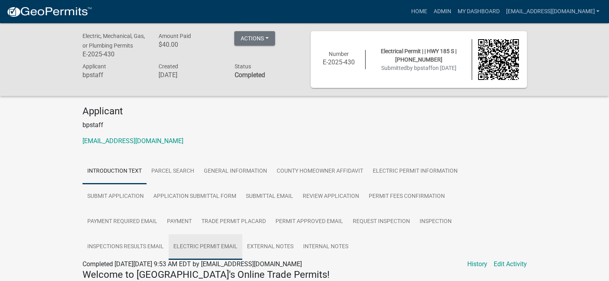
click at [221, 246] on link "Electric Permit Email" at bounding box center [206, 248] width 74 height 26
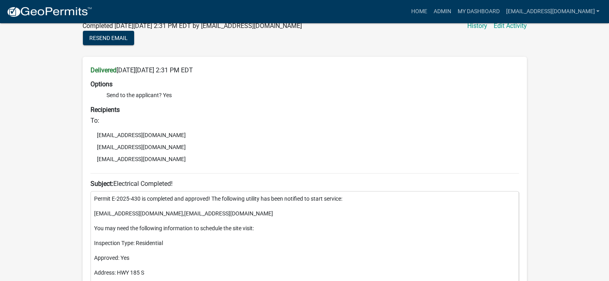
scroll to position [191, 0]
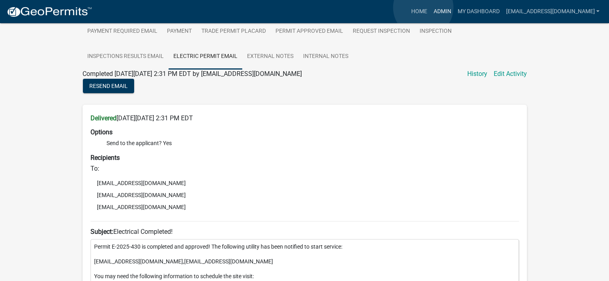
click at [430, 8] on link "Admin" at bounding box center [442, 11] width 24 height 15
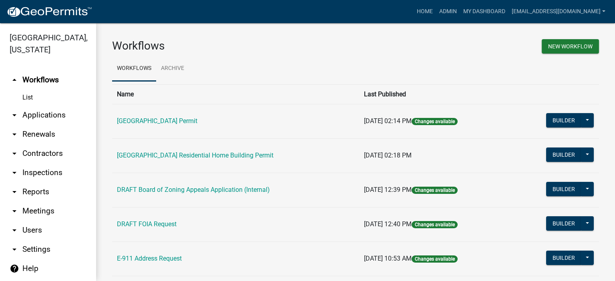
click at [27, 97] on link "List" at bounding box center [48, 98] width 96 height 16
click at [28, 97] on link "List" at bounding box center [48, 98] width 96 height 16
click at [45, 114] on link "arrow_drop_down Applications" at bounding box center [48, 115] width 96 height 19
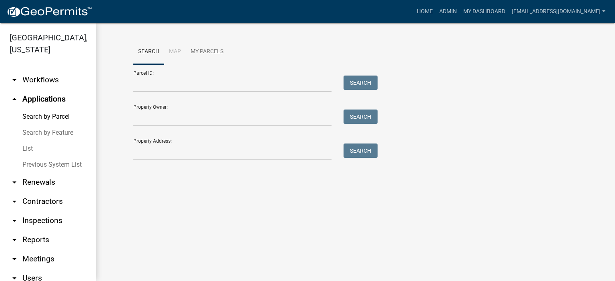
click at [29, 150] on link "List" at bounding box center [48, 149] width 96 height 16
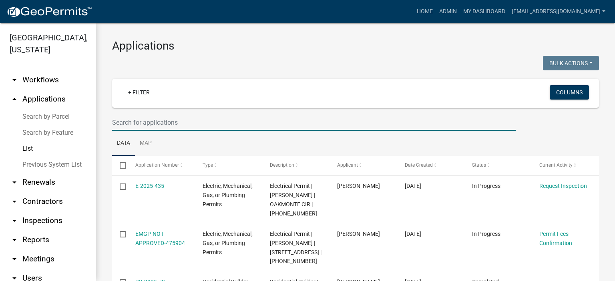
click at [199, 122] on input "text" at bounding box center [313, 122] width 403 height 16
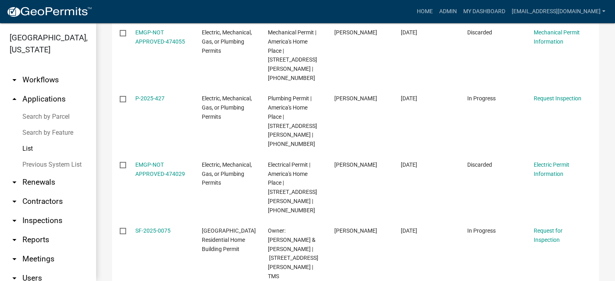
scroll to position [384, 0]
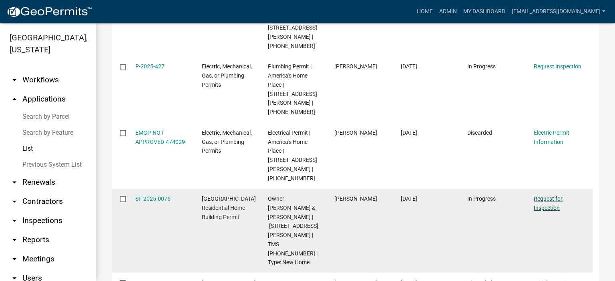
type input "558 [PERSON_NAME]"
click at [546, 196] on link "Request for Inspection" at bounding box center [548, 204] width 29 height 16
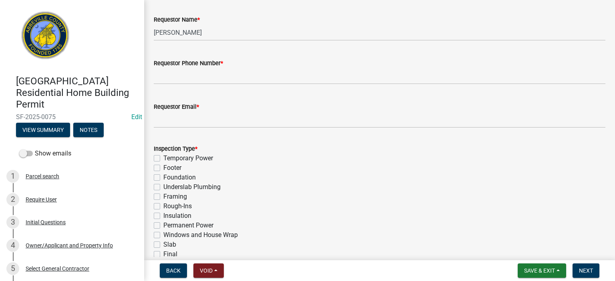
scroll to position [272, 0]
click at [240, 84] on wm-data-entity-input "Requestor Phone Number *" at bounding box center [379, 69] width 451 height 44
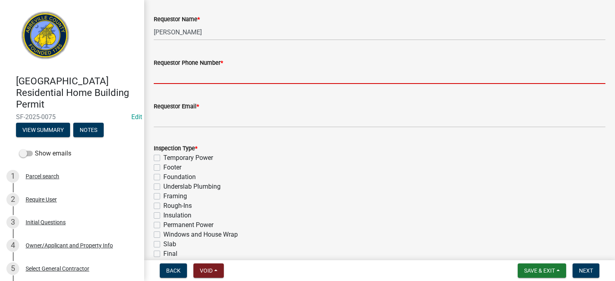
click at [243, 79] on input "Requestor Phone Number *" at bounding box center [379, 76] width 451 height 16
type input "8643662400"
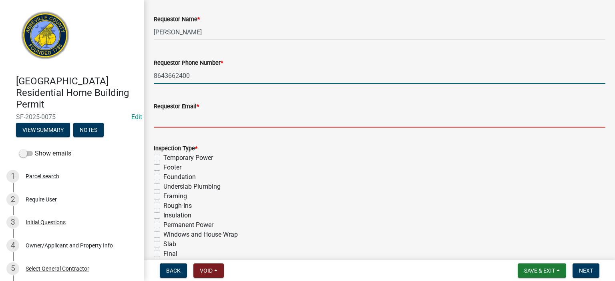
type input "[EMAIL_ADDRESS][DOMAIN_NAME]"
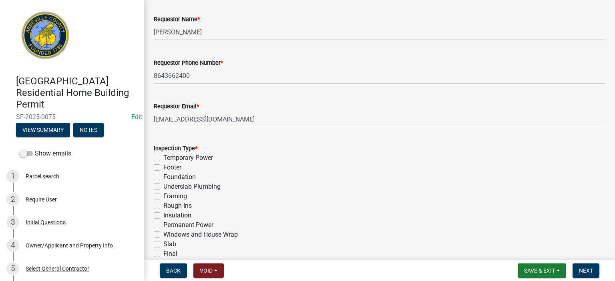
click at [163, 215] on label "Insulation" at bounding box center [177, 216] width 28 height 10
click at [163, 215] on input "Insulation" at bounding box center [165, 213] width 5 height 5
checkbox input "true"
checkbox input "false"
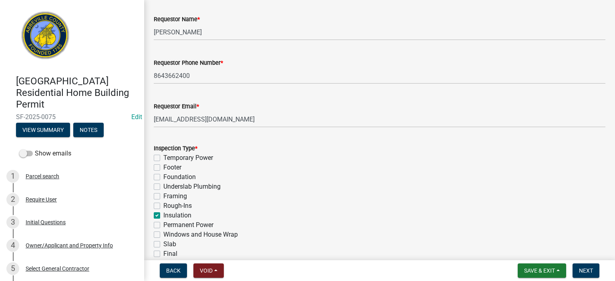
checkbox input "false"
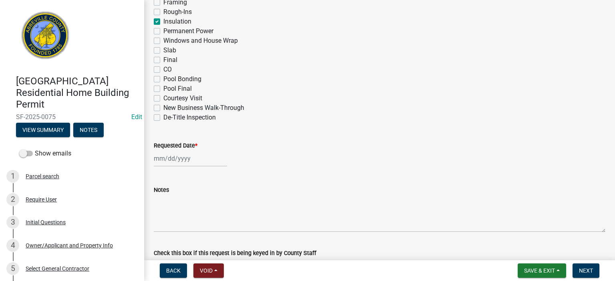
scroll to position [515, 0]
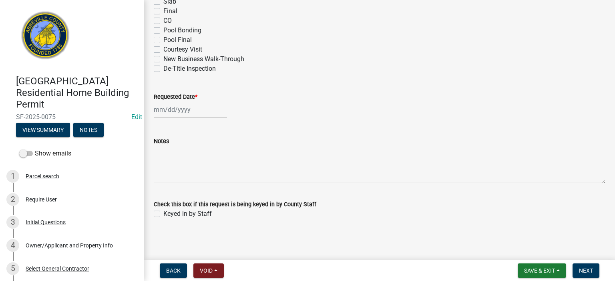
click at [195, 108] on div at bounding box center [190, 110] width 73 height 16
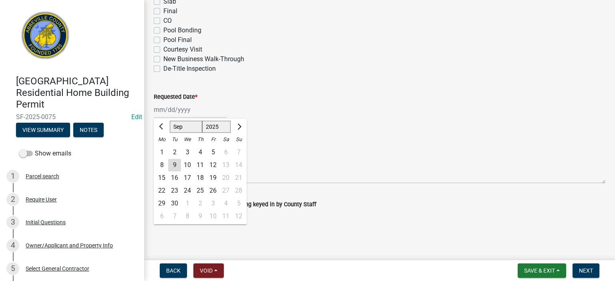
click at [177, 165] on div "9" at bounding box center [174, 165] width 13 height 13
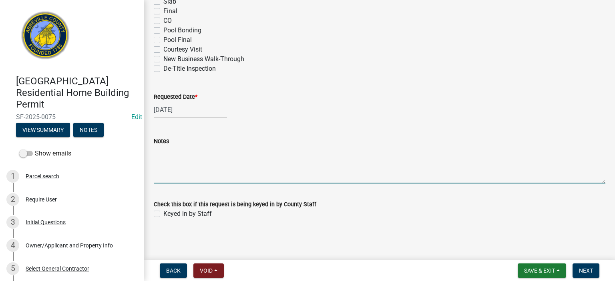
click at [179, 160] on textarea "Notes" at bounding box center [379, 165] width 451 height 38
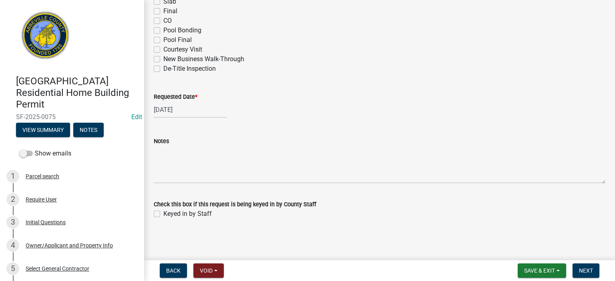
click at [163, 213] on label "Keyed in by Staff" at bounding box center [187, 214] width 48 height 10
click at [163, 213] on input "Keyed in by Staff" at bounding box center [165, 211] width 5 height 5
click at [590, 269] on span "Next" at bounding box center [586, 271] width 14 height 6
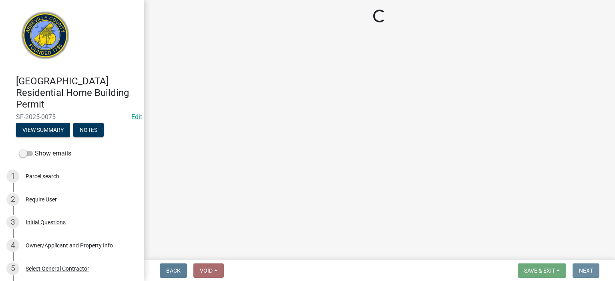
scroll to position [0, 0]
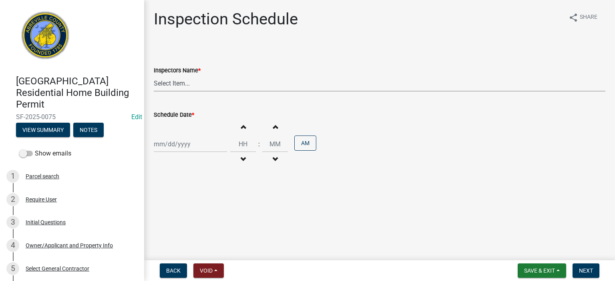
click at [206, 85] on select "Select Item... [EMAIL_ADDRESS][DOMAIN_NAME] ([PERSON_NAME]) [EMAIL_ADDRESS][DOM…" at bounding box center [379, 83] width 451 height 16
click at [154, 75] on select "Select Item... [EMAIL_ADDRESS][DOMAIN_NAME] ([PERSON_NAME]) [EMAIL_ADDRESS][DOM…" at bounding box center [379, 83] width 451 height 16
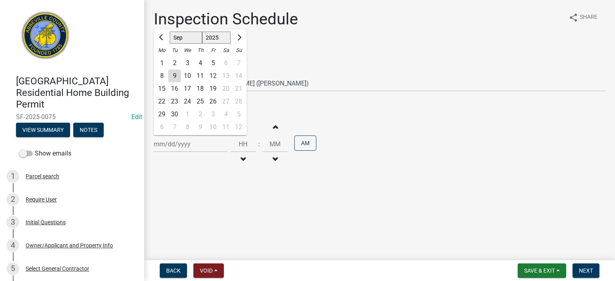
click at [210, 143] on div "[PERSON_NAME] Feb Mar Apr [PERSON_NAME][DATE] Oct Nov [DATE] 1526 1527 1528 152…" at bounding box center [190, 144] width 73 height 16
click at [178, 76] on div "9" at bounding box center [174, 76] width 13 height 13
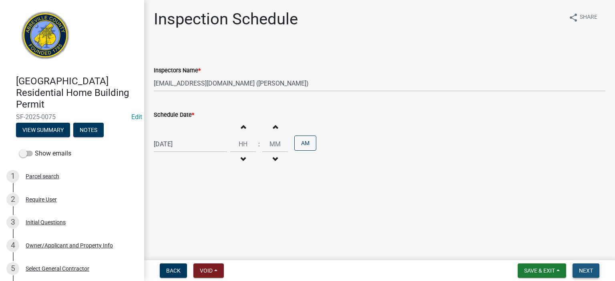
click at [590, 269] on span "Next" at bounding box center [586, 271] width 14 height 6
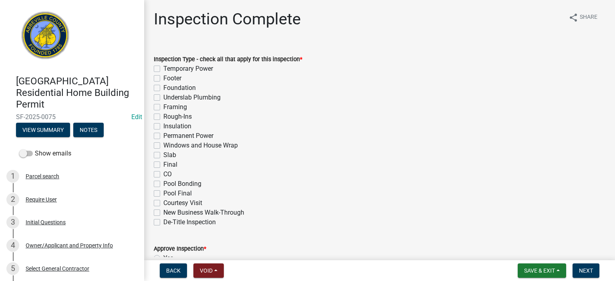
click at [163, 126] on label "Insulation" at bounding box center [177, 127] width 28 height 10
click at [163, 126] on input "Insulation" at bounding box center [165, 124] width 5 height 5
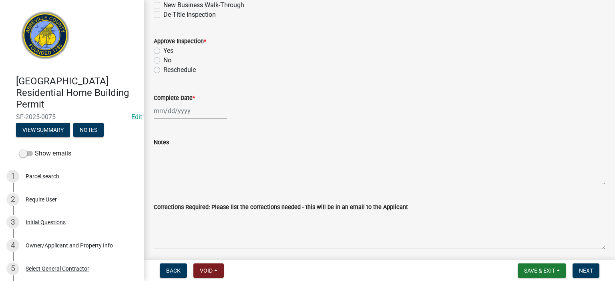
scroll to position [208, 0]
click at [163, 47] on label "Yes" at bounding box center [168, 51] width 10 height 10
click at [163, 47] on input "Yes" at bounding box center [165, 48] width 5 height 5
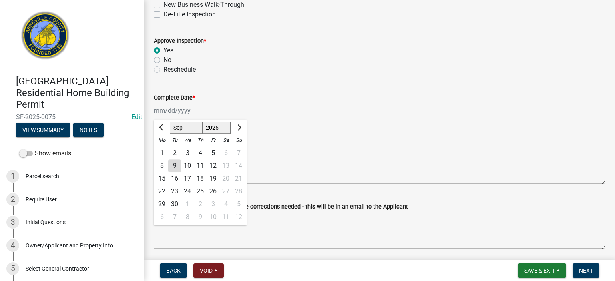
click at [193, 113] on div "[PERSON_NAME] Feb Mar Apr [PERSON_NAME][DATE] Oct Nov [DATE] 1526 1527 1528 152…" at bounding box center [190, 110] width 73 height 16
click at [177, 163] on div "9" at bounding box center [174, 166] width 13 height 13
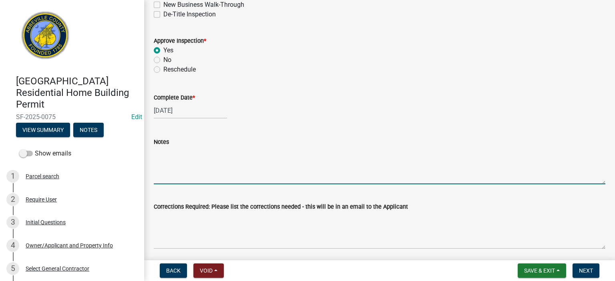
click at [179, 160] on textarea "Notes" at bounding box center [379, 166] width 451 height 38
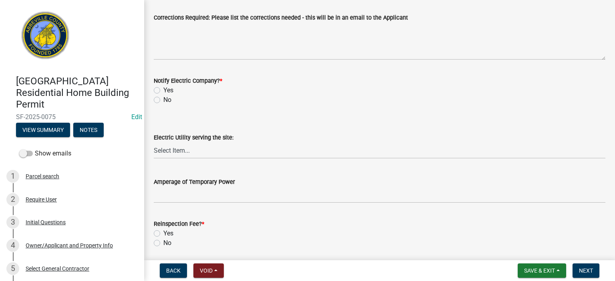
scroll to position [400, 0]
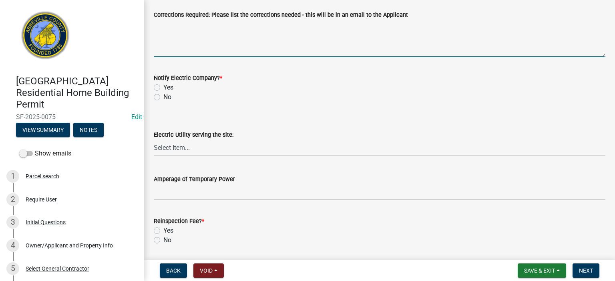
click at [211, 24] on textarea "Corrections Required: Please list the corrections needed - this will be in an e…" at bounding box center [379, 39] width 451 height 38
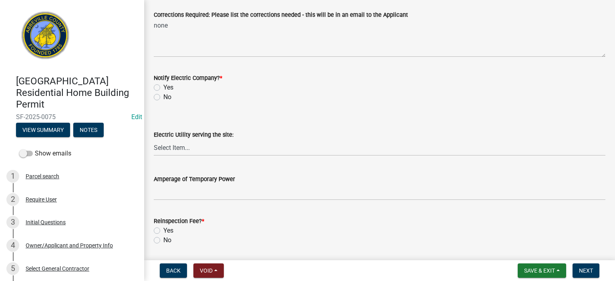
click at [160, 101] on wm-data-entity-input "Notify Electric Company? * Yes No" at bounding box center [379, 87] width 451 height 46
click at [163, 96] on label "No" at bounding box center [167, 97] width 8 height 10
click at [163, 96] on input "No" at bounding box center [165, 94] width 5 height 5
click at [163, 241] on label "No" at bounding box center [167, 241] width 8 height 10
click at [163, 241] on input "No" at bounding box center [165, 238] width 5 height 5
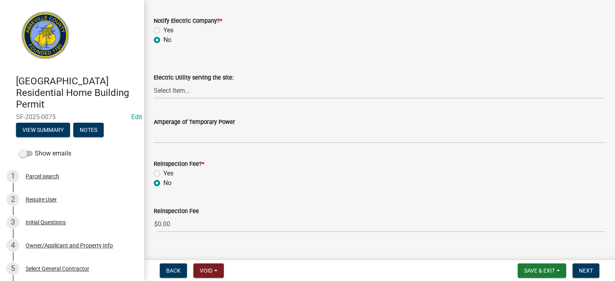
scroll to position [471, 0]
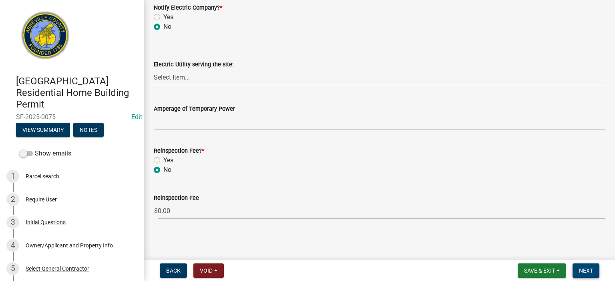
click at [586, 271] on span "Next" at bounding box center [586, 271] width 14 height 6
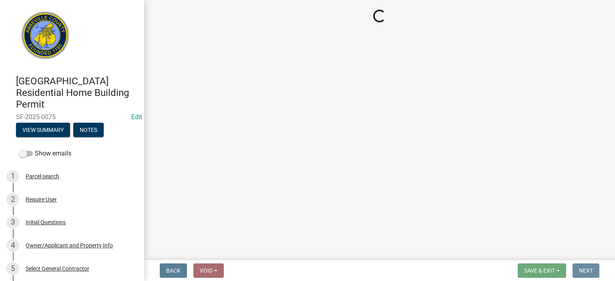
scroll to position [0, 0]
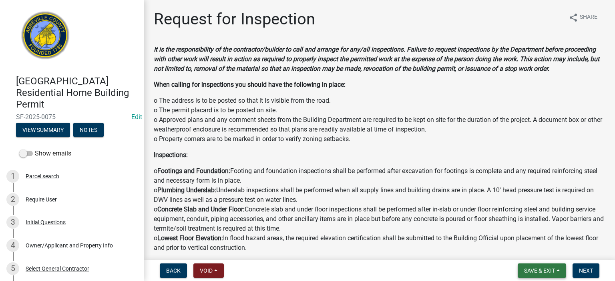
click at [531, 272] on span "Save & Exit" at bounding box center [539, 271] width 31 height 6
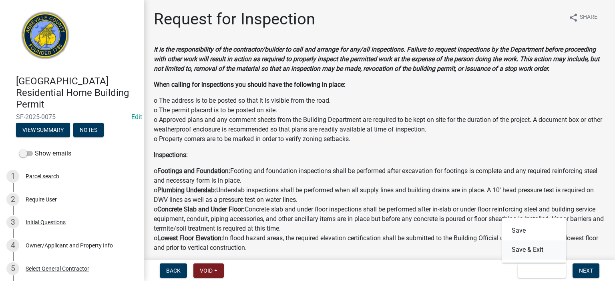
click at [531, 251] on button "Save & Exit" at bounding box center [534, 250] width 64 height 19
